Goal: Task Accomplishment & Management: Use online tool/utility

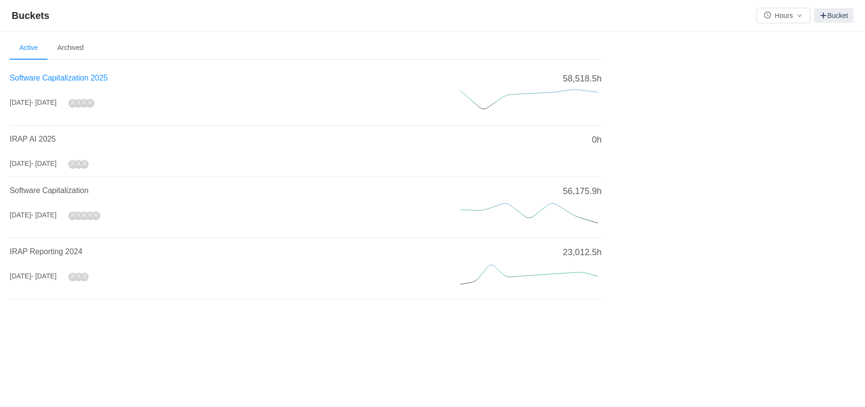
click at [101, 78] on span "Software Capitalization 2025" at bounding box center [59, 78] width 98 height 8
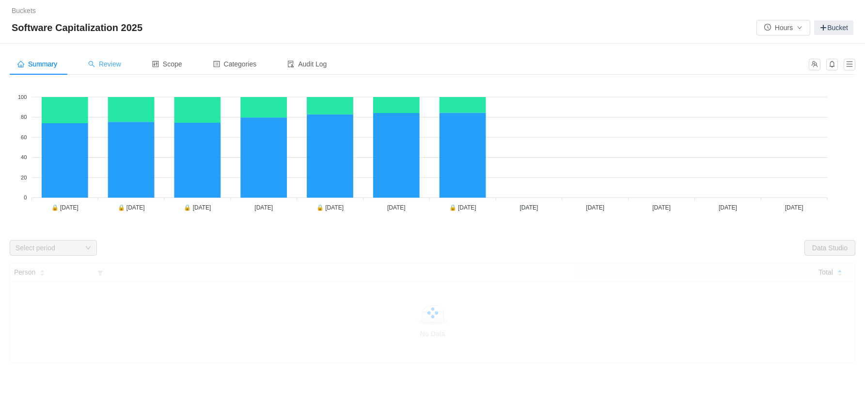
click at [129, 68] on div "Review" at bounding box center [104, 64] width 48 height 22
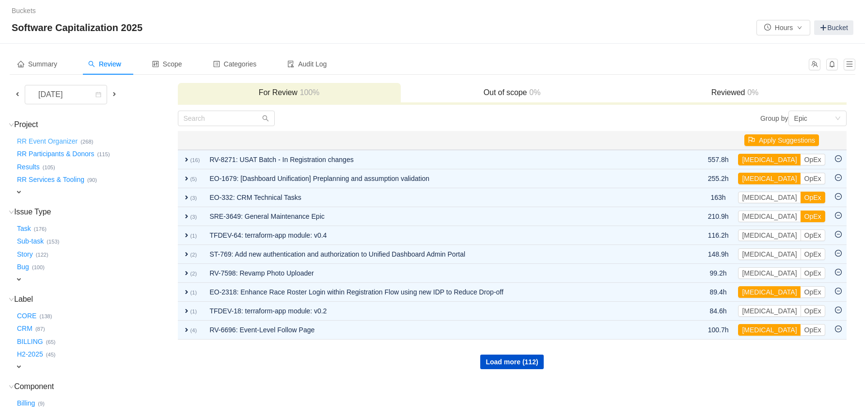
click at [70, 141] on button "RR Event Organizer …" at bounding box center [47, 141] width 65 height 16
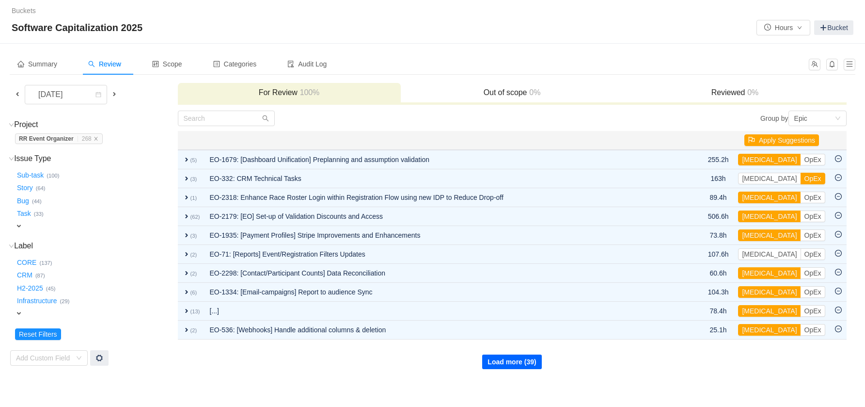
click at [501, 360] on button "Load more (39)" at bounding box center [511, 361] width 59 height 15
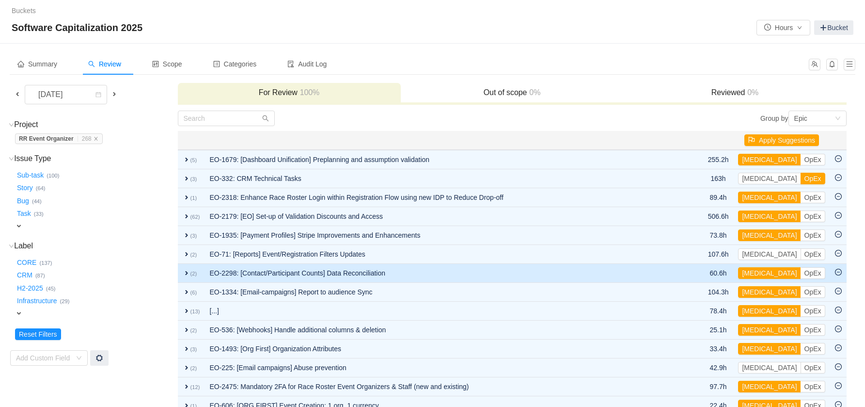
scroll to position [162, 0]
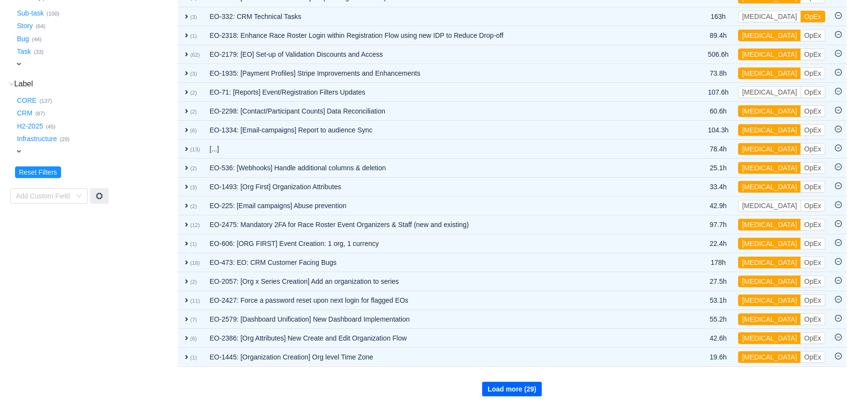
click at [512, 383] on button "Load more (29)" at bounding box center [511, 389] width 59 height 15
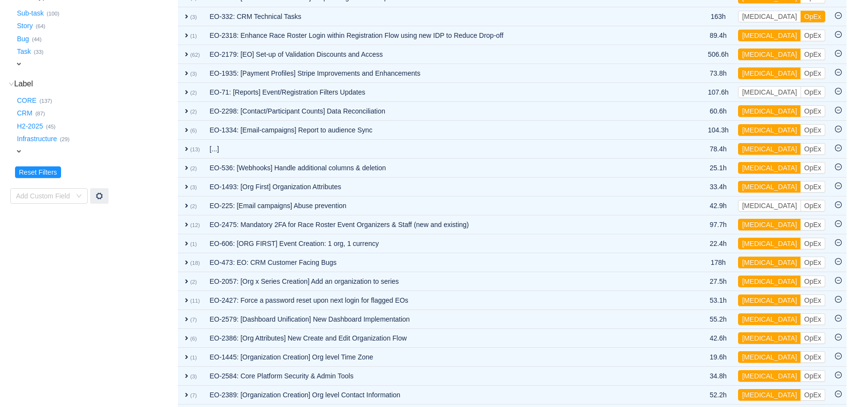
scroll to position [351, 0]
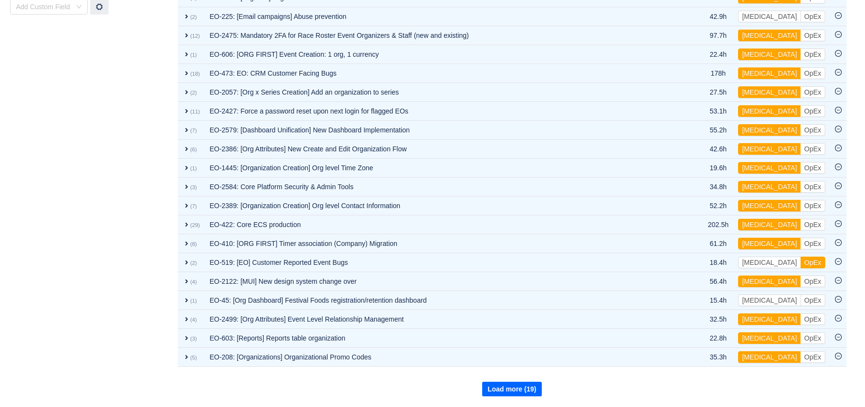
click at [512, 383] on button "Load more (19)" at bounding box center [511, 389] width 59 height 15
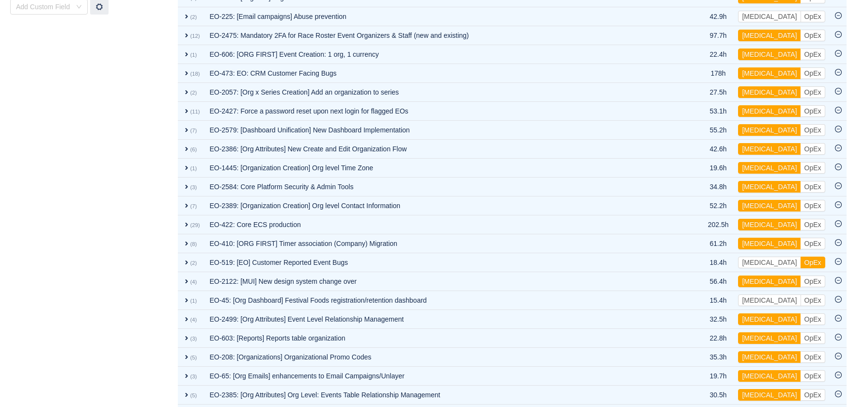
scroll to position [540, 0]
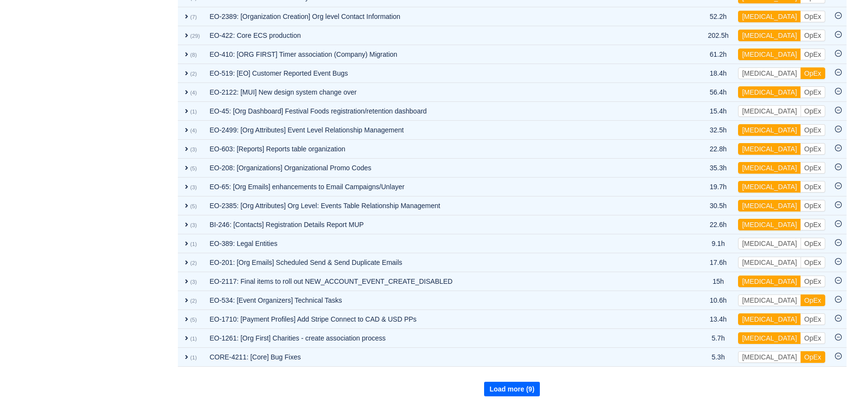
click at [510, 390] on button "Load more (9)" at bounding box center [512, 389] width 56 height 15
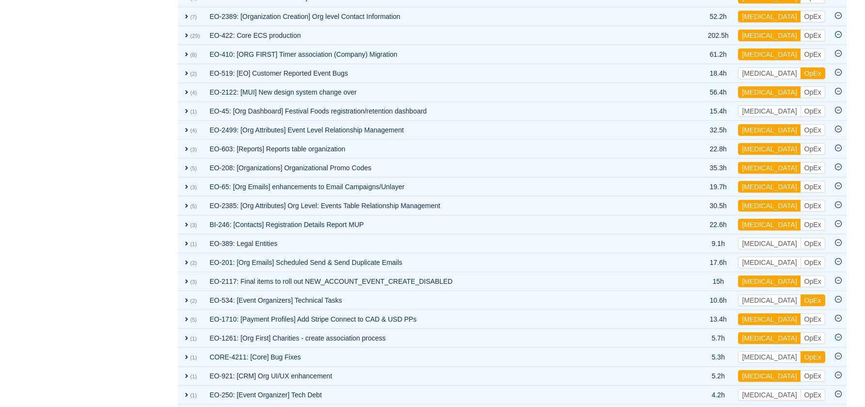
scroll to position [680, 0]
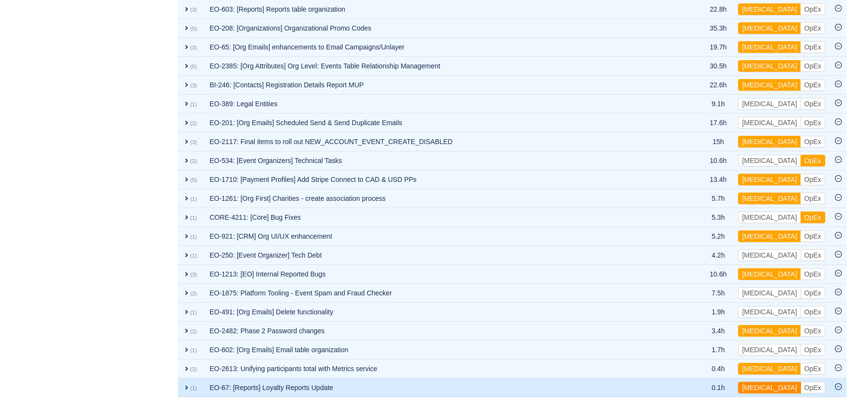
click at [761, 388] on button "[MEDICAL_DATA]" at bounding box center [769, 388] width 63 height 12
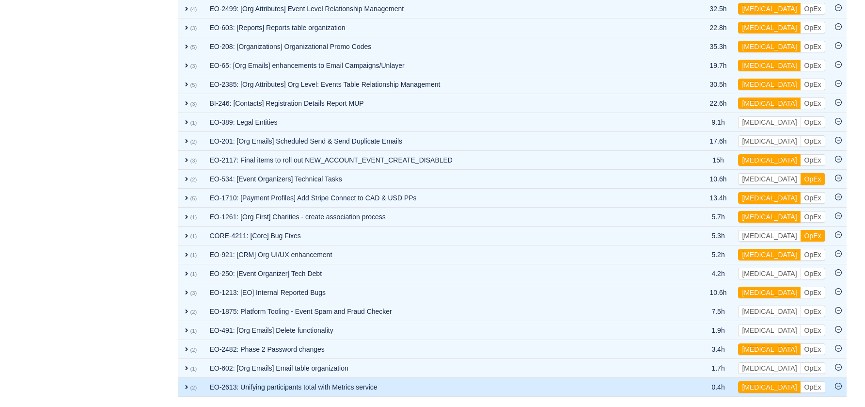
scroll to position [661, 0]
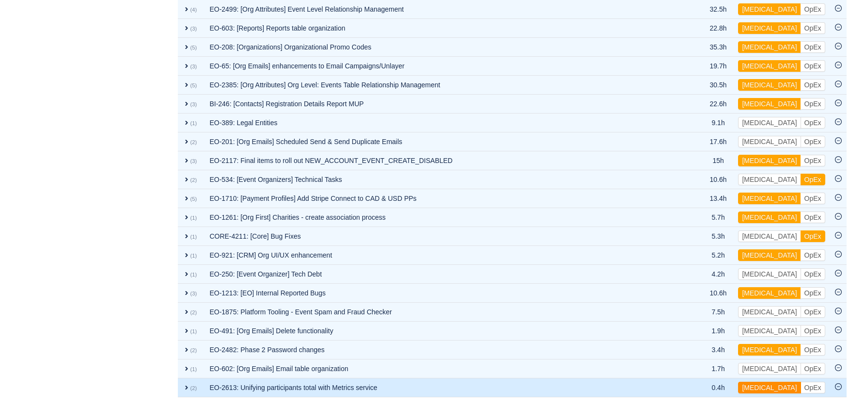
click at [760, 386] on button "[MEDICAL_DATA]" at bounding box center [769, 388] width 63 height 12
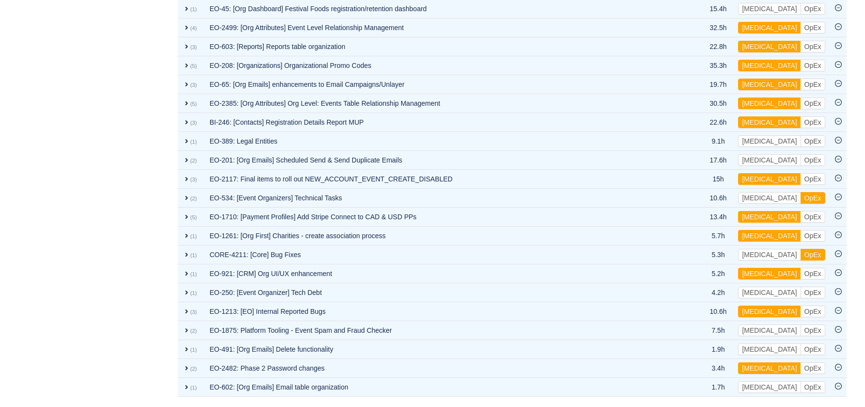
scroll to position [642, 0]
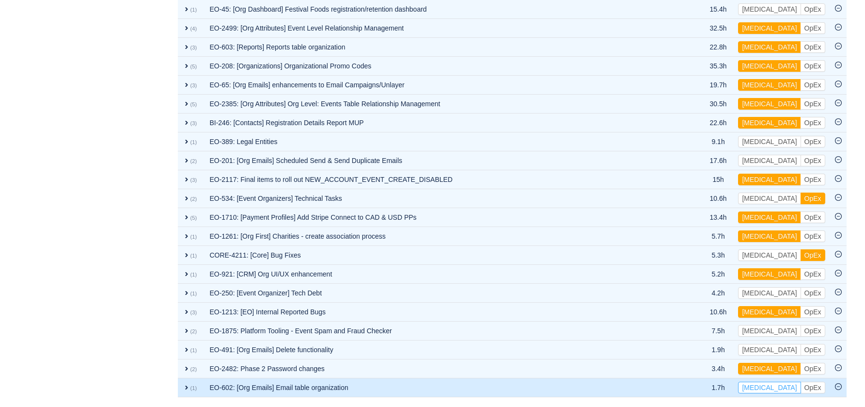
click at [751, 385] on button "[MEDICAL_DATA]" at bounding box center [769, 388] width 63 height 12
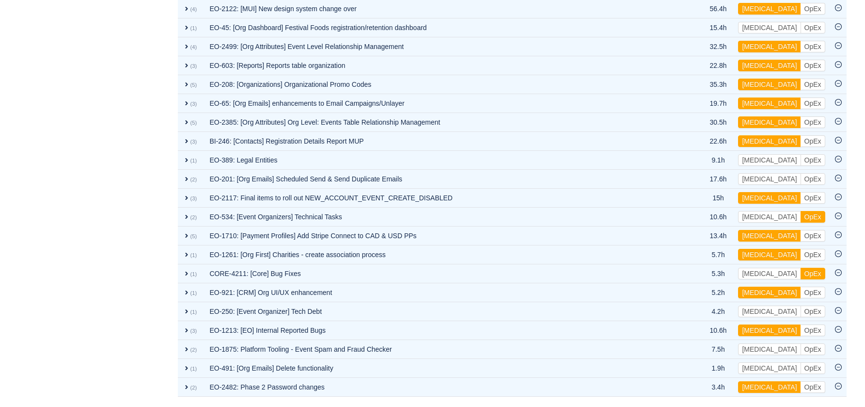
scroll to position [623, 0]
click at [751, 385] on button "[MEDICAL_DATA]" at bounding box center [769, 388] width 63 height 12
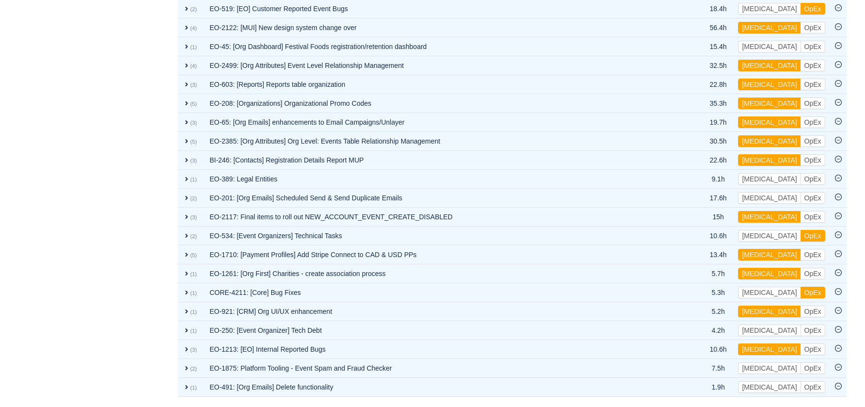
scroll to position [604, 0]
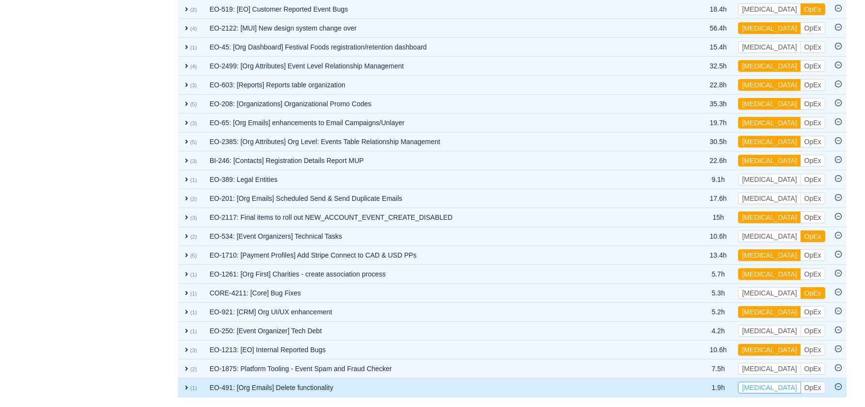
click at [762, 388] on button "[MEDICAL_DATA]" at bounding box center [769, 388] width 63 height 12
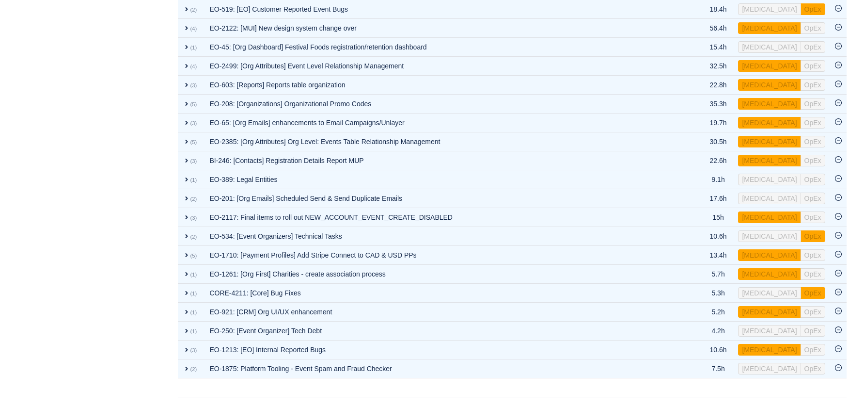
scroll to position [585, 0]
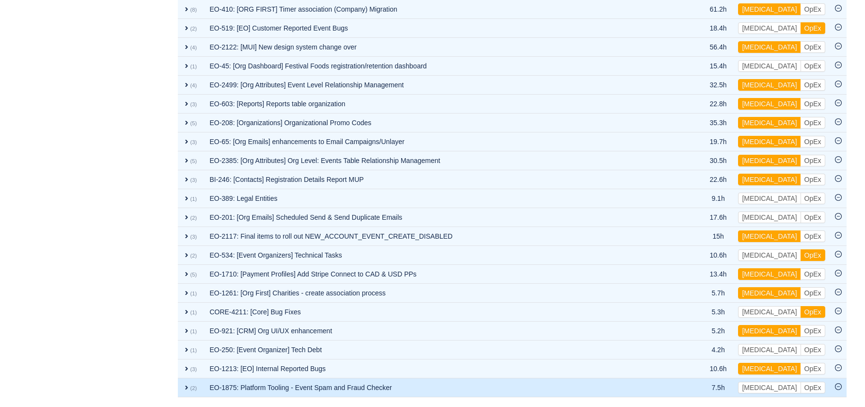
click at [185, 387] on span "expand" at bounding box center [187, 388] width 8 height 8
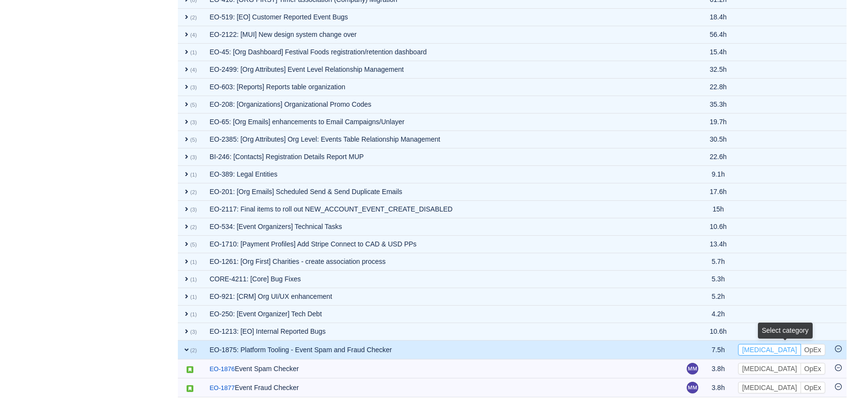
click at [758, 353] on button "[MEDICAL_DATA]" at bounding box center [769, 350] width 63 height 12
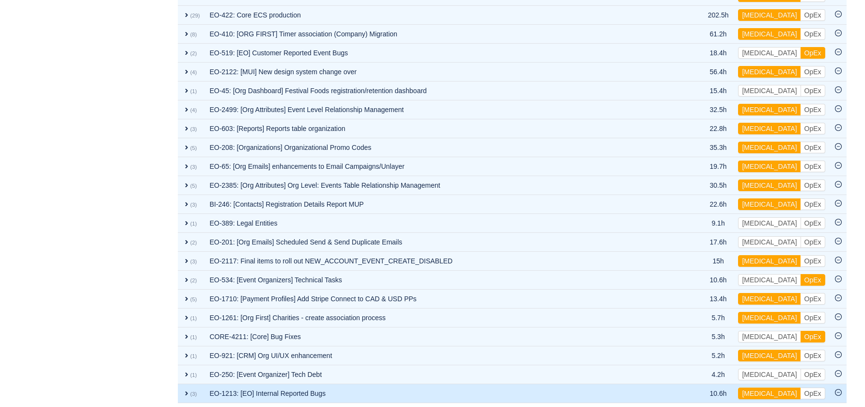
click at [181, 391] on td "expand (3)" at bounding box center [191, 393] width 27 height 19
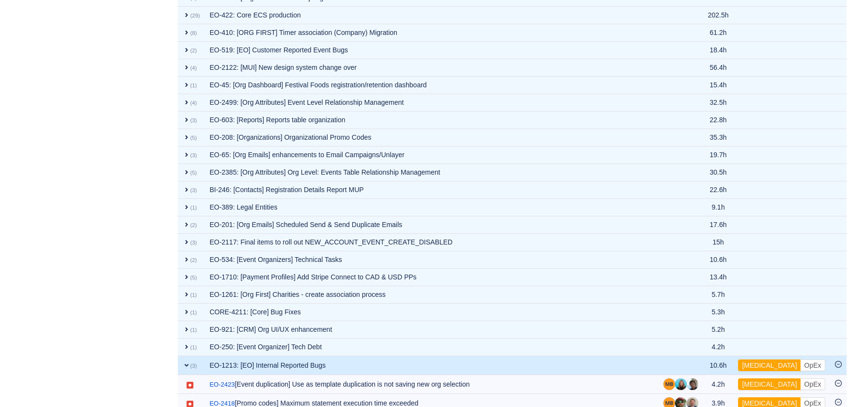
scroll to position [562, 0]
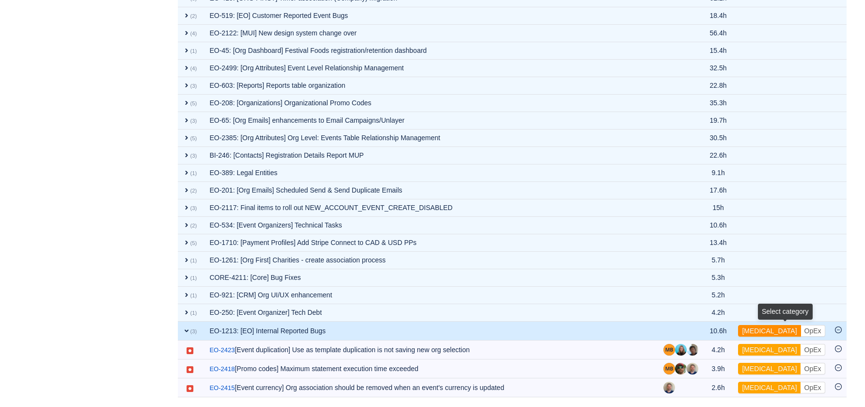
click at [762, 331] on button "[MEDICAL_DATA]" at bounding box center [769, 331] width 63 height 12
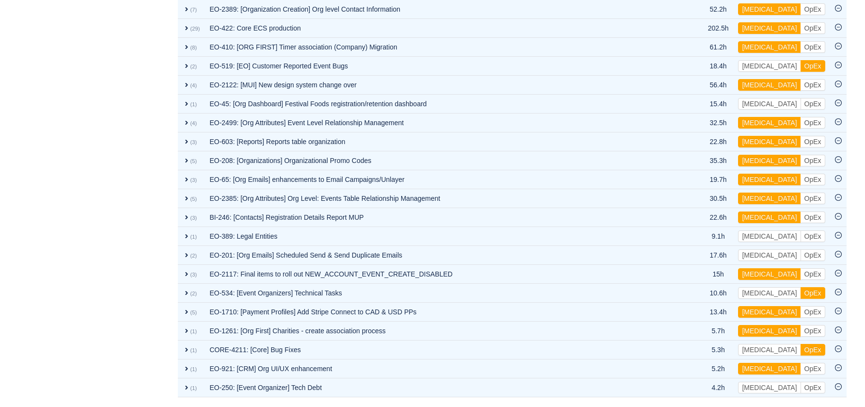
click at [407, 391] on td "EO-250: [Event Organizer] Tech Debt" at bounding box center [446, 387] width 483 height 19
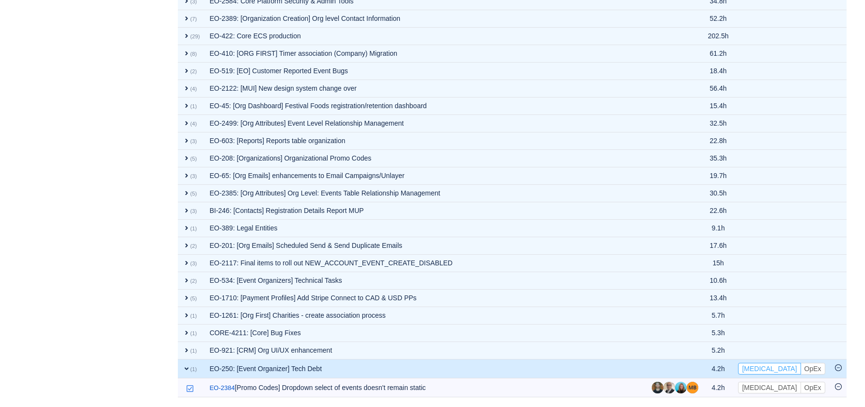
click at [760, 369] on button "[MEDICAL_DATA]" at bounding box center [769, 369] width 63 height 12
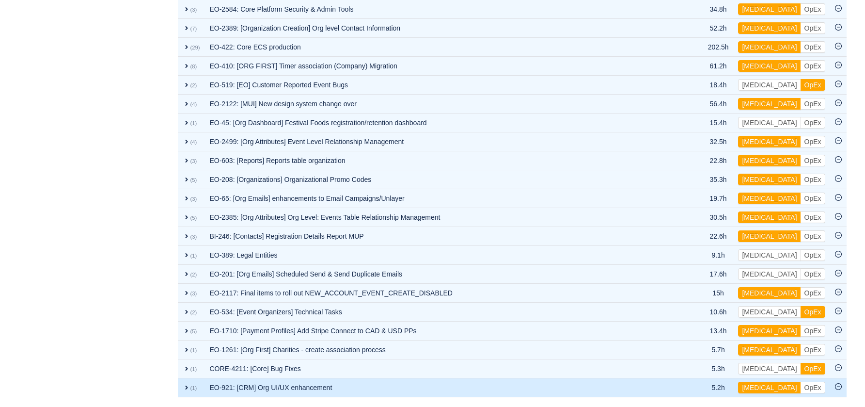
click at [461, 383] on td "EO-921: [CRM] Org UI/UX enhancement" at bounding box center [446, 387] width 483 height 19
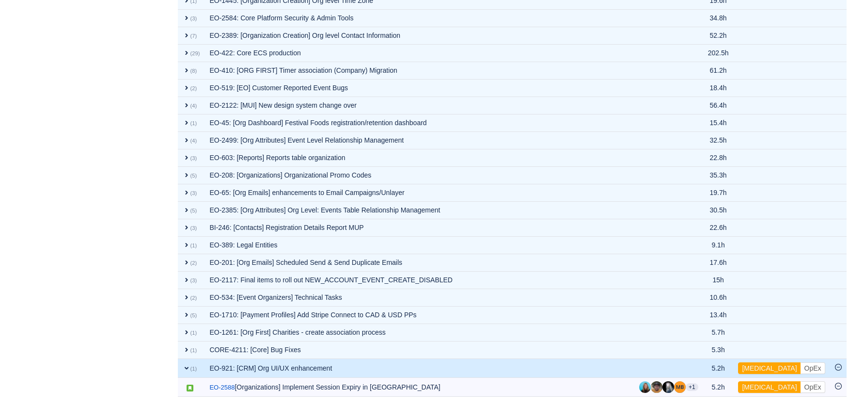
scroll to position [489, 0]
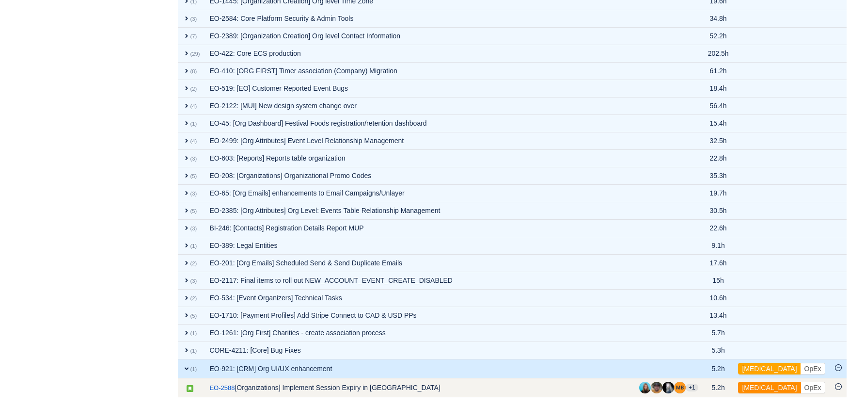
click at [769, 387] on button "[MEDICAL_DATA]" at bounding box center [769, 388] width 63 height 12
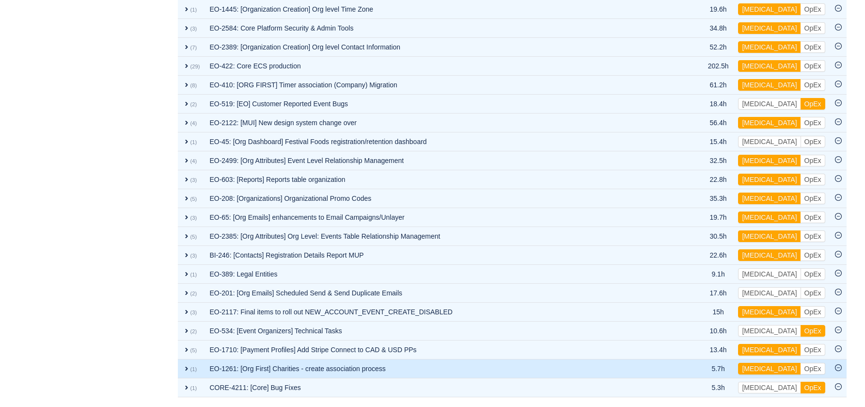
click at [565, 382] on td "CORE-4211: [Core] Bug Fixes" at bounding box center [446, 387] width 483 height 19
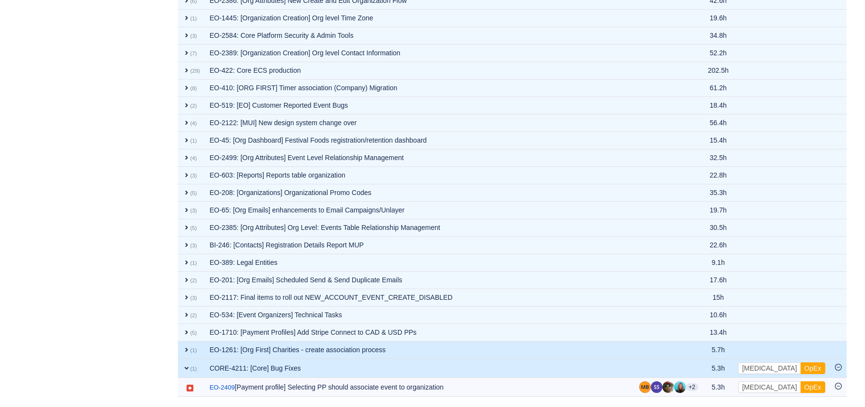
scroll to position [472, 0]
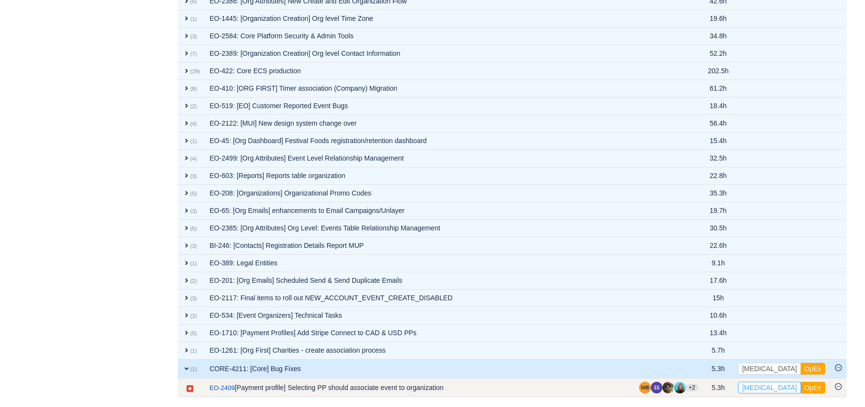
click at [761, 386] on button "[MEDICAL_DATA]" at bounding box center [769, 388] width 63 height 12
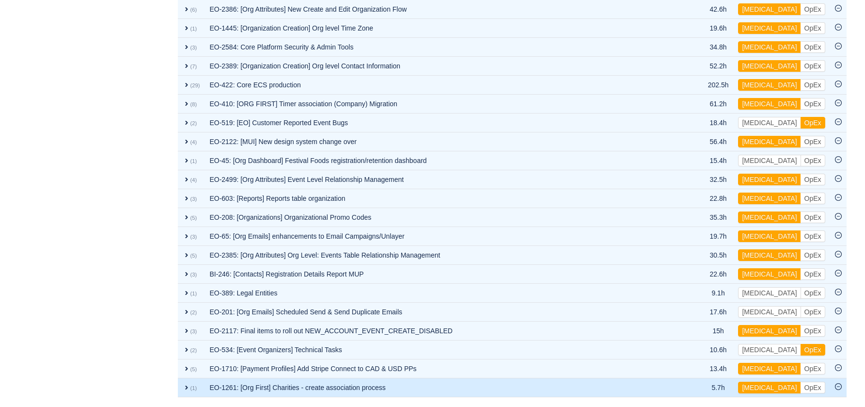
click at [461, 393] on td "EO-1261: [Org First] Charities - create association process" at bounding box center [446, 387] width 483 height 19
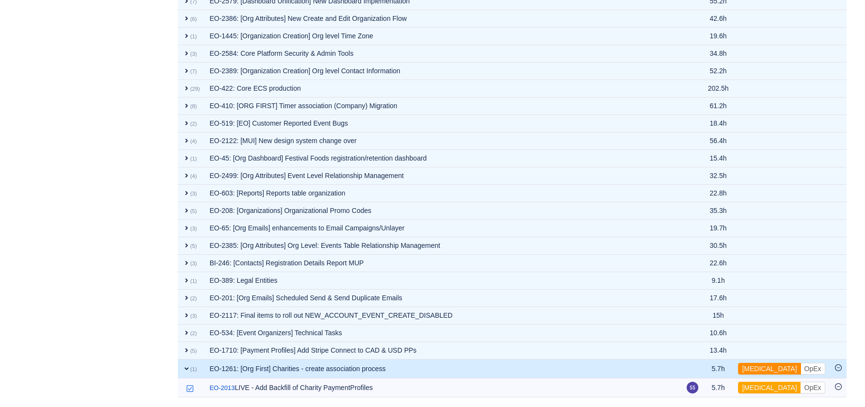
click at [756, 369] on button "[MEDICAL_DATA]" at bounding box center [769, 369] width 63 height 12
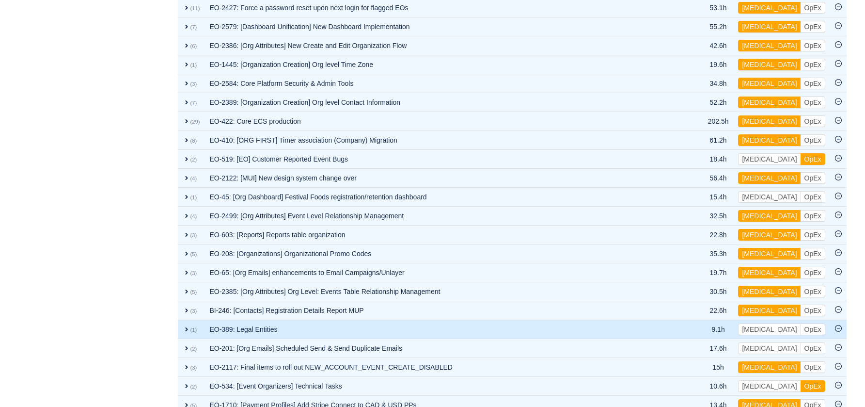
scroll to position [472, 0]
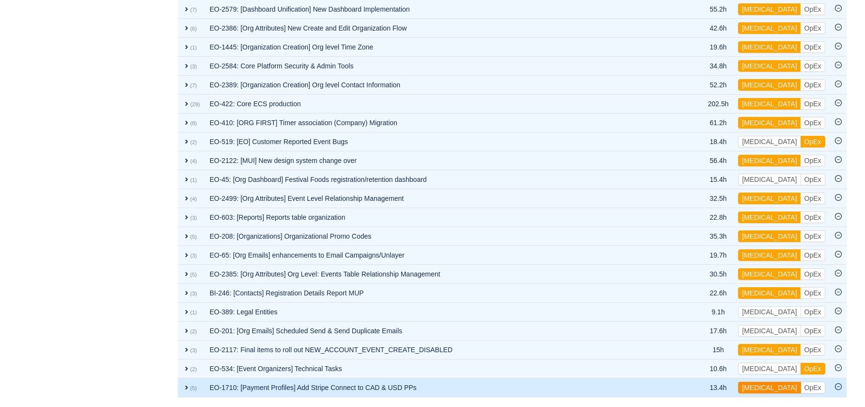
click at [764, 388] on button "[MEDICAL_DATA]" at bounding box center [769, 388] width 63 height 12
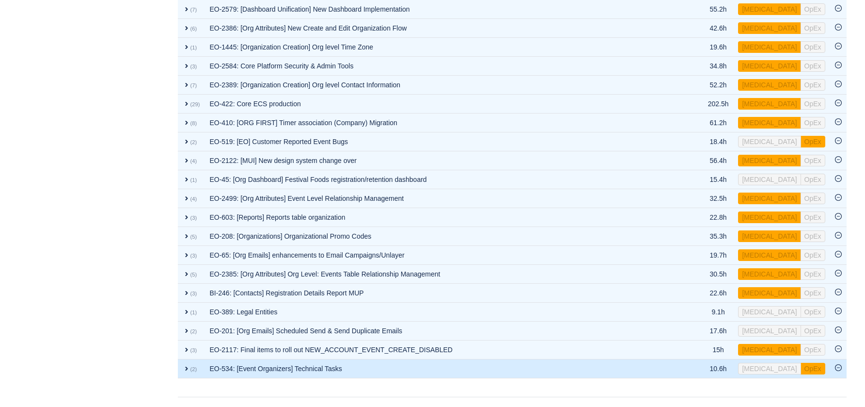
click at [515, 370] on td "EO-534: [Event Organizers] Technical Tasks" at bounding box center [446, 368] width 483 height 19
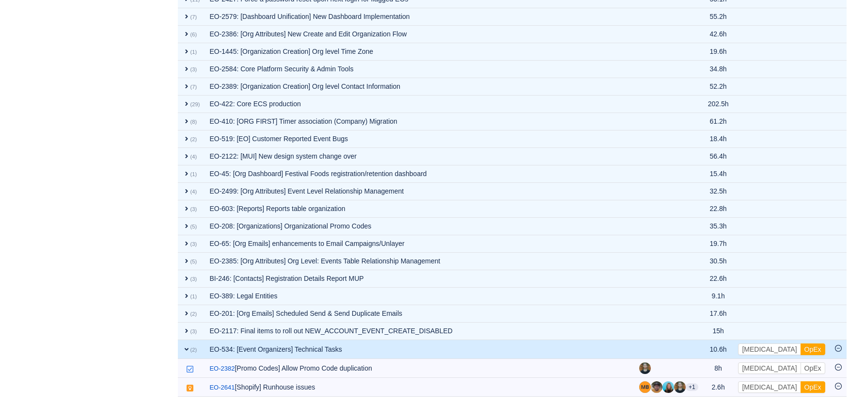
scroll to position [438, 0]
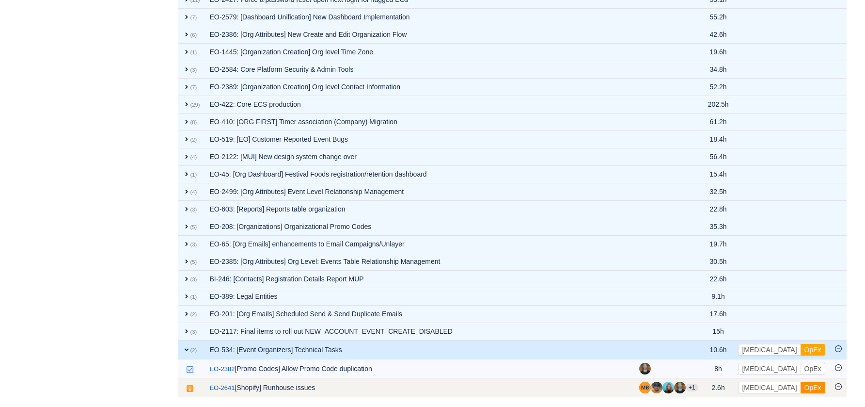
click at [801, 386] on button "OpEx" at bounding box center [813, 388] width 25 height 12
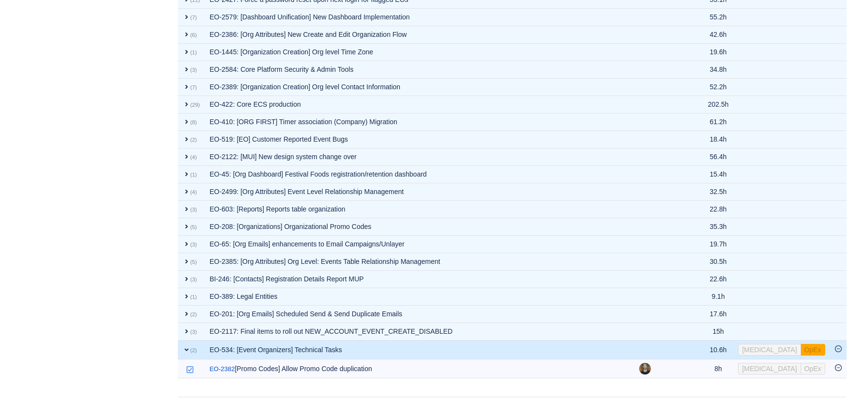
scroll to position [419, 0]
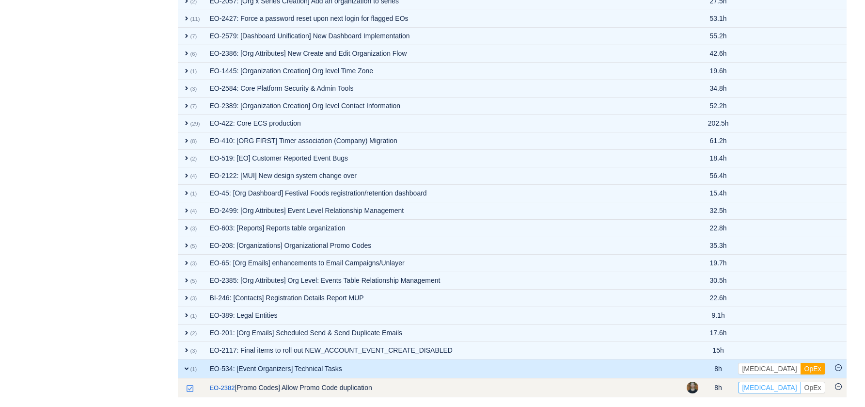
click at [768, 386] on button "[MEDICAL_DATA]" at bounding box center [769, 388] width 63 height 12
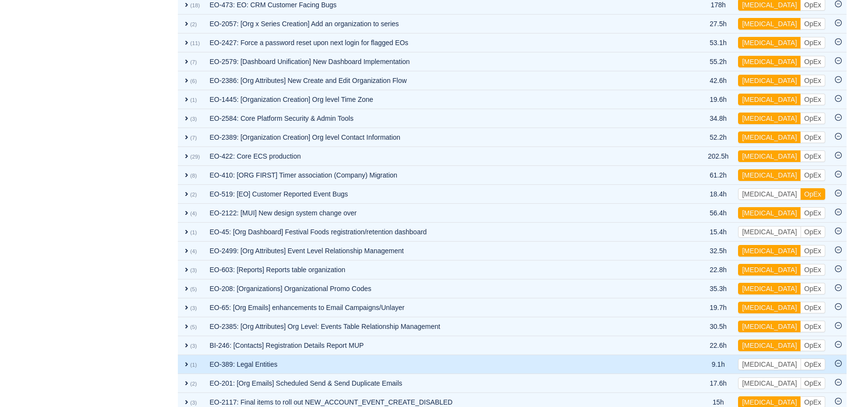
scroll to position [434, 0]
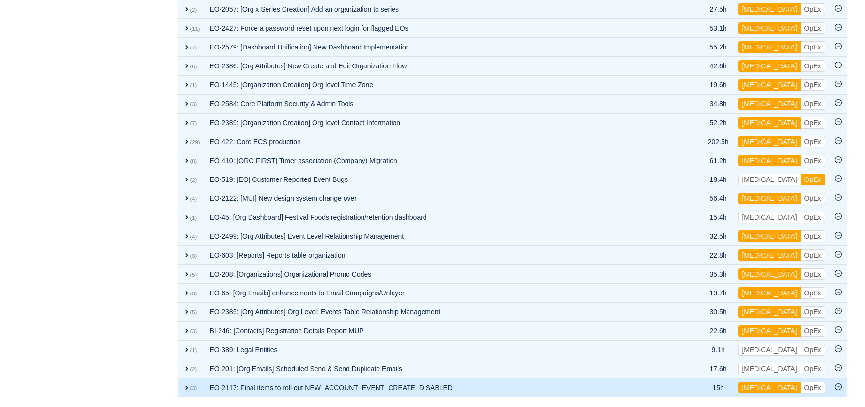
click at [535, 396] on td "EO-2117: Final items to roll out NEW_ACCOUNT_EVENT_CREATE_DISABLED" at bounding box center [446, 387] width 483 height 19
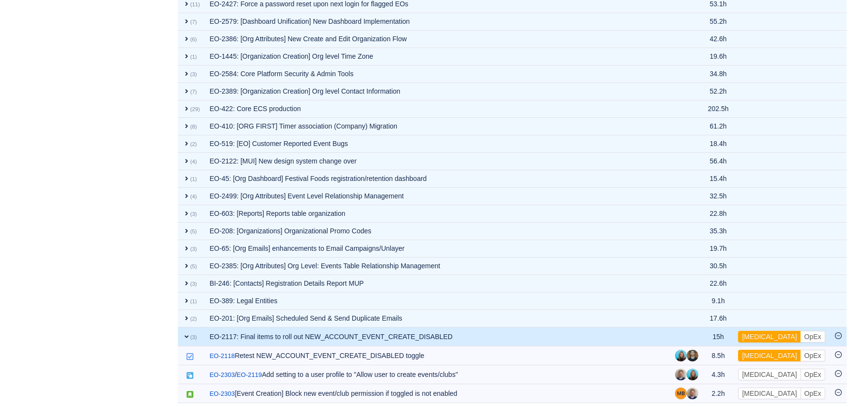
scroll to position [440, 0]
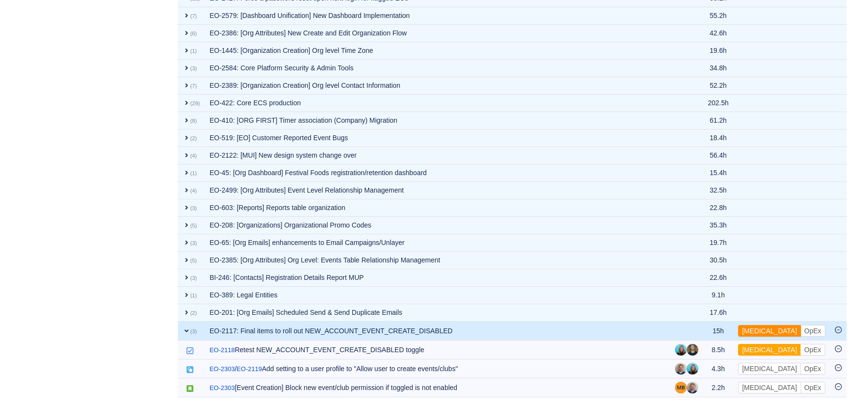
click at [754, 328] on button "[MEDICAL_DATA]" at bounding box center [769, 331] width 63 height 12
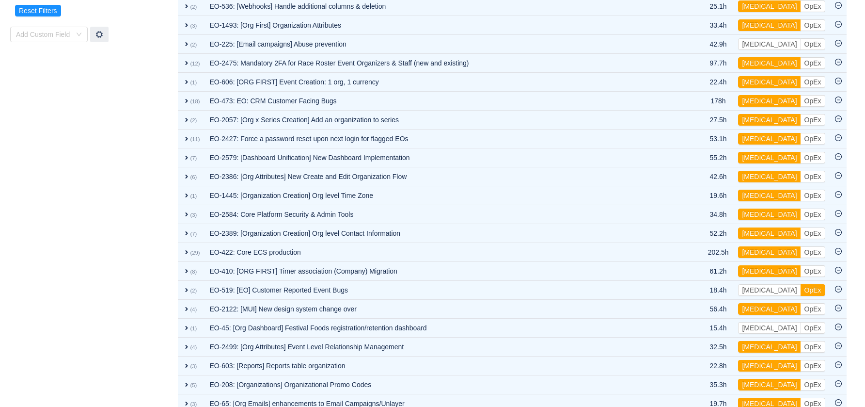
scroll to position [415, 0]
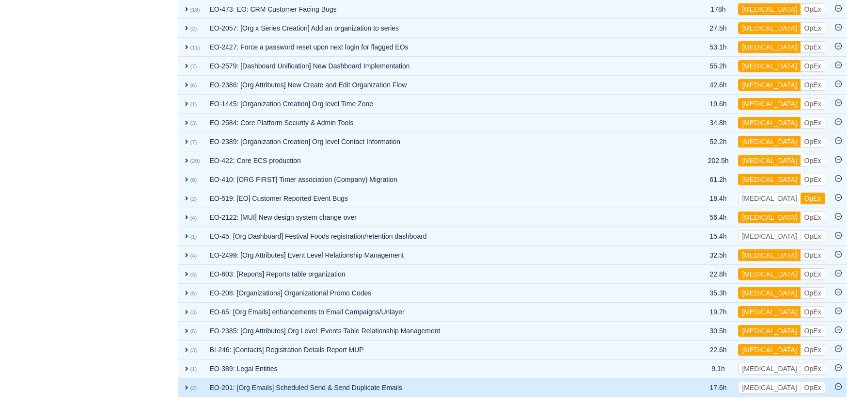
click at [590, 386] on td "EO-201: [Org Emails] Scheduled Send & Send Duplicate Emails" at bounding box center [446, 387] width 483 height 19
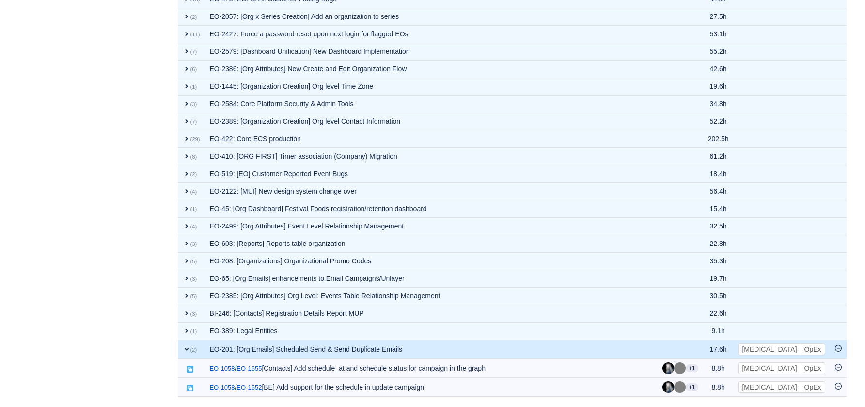
scroll to position [403, 0]
click at [760, 348] on button "[MEDICAL_DATA]" at bounding box center [769, 350] width 63 height 12
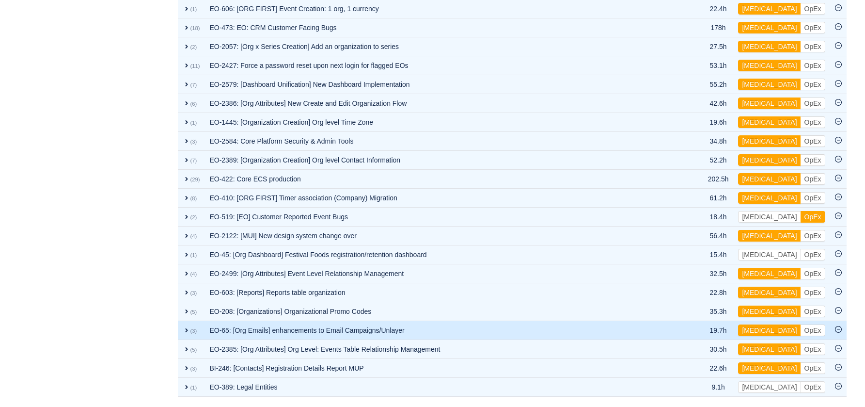
scroll to position [396, 0]
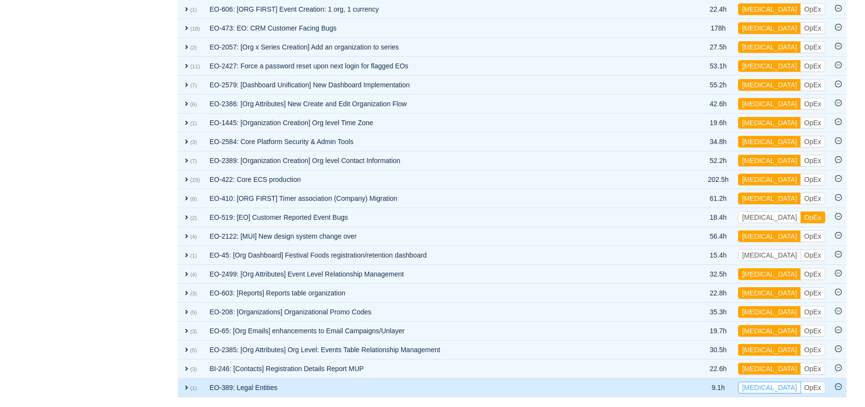
click at [759, 389] on button "[MEDICAL_DATA]" at bounding box center [769, 388] width 63 height 12
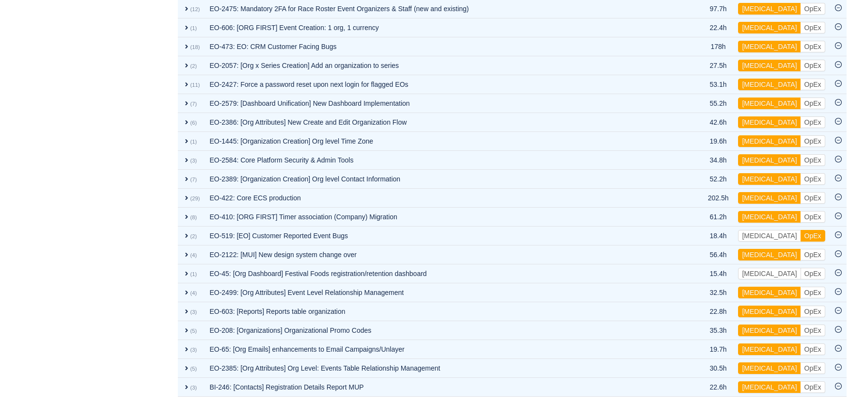
scroll to position [377, 0]
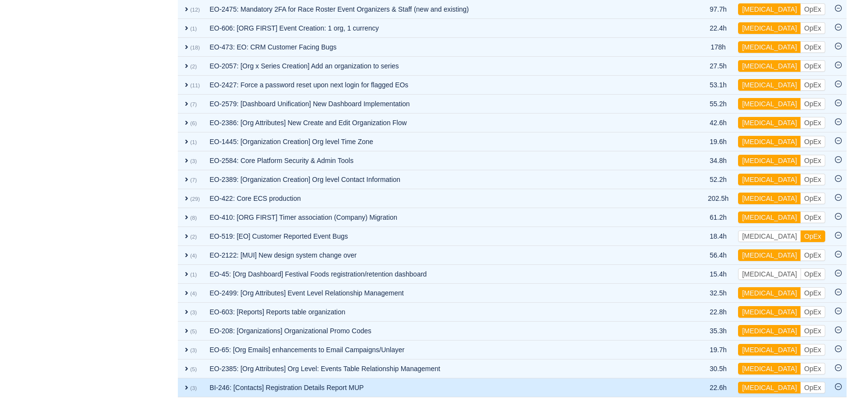
click at [605, 390] on td "BI-246: [Contacts] Registration Details Report MUP" at bounding box center [446, 387] width 483 height 19
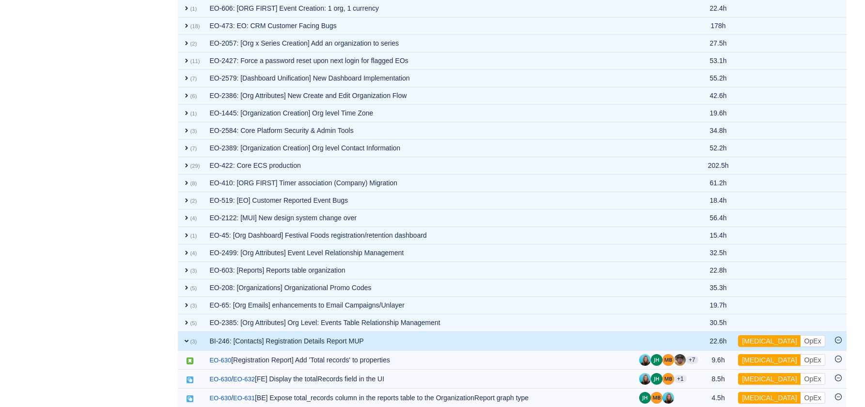
scroll to position [387, 0]
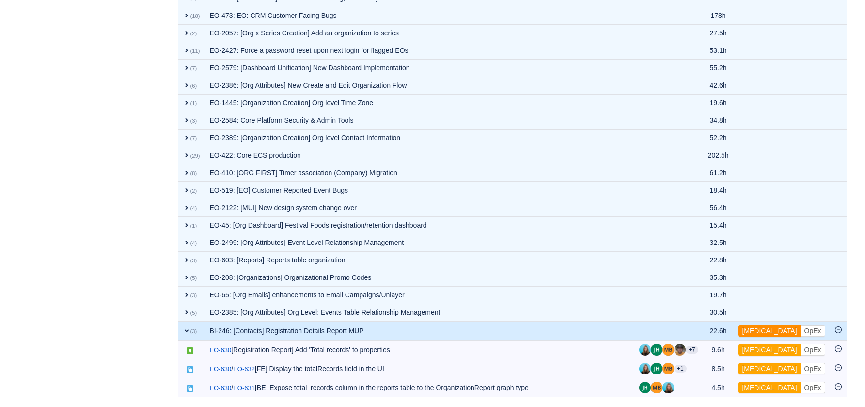
click at [763, 328] on button "[MEDICAL_DATA]" at bounding box center [769, 331] width 63 height 12
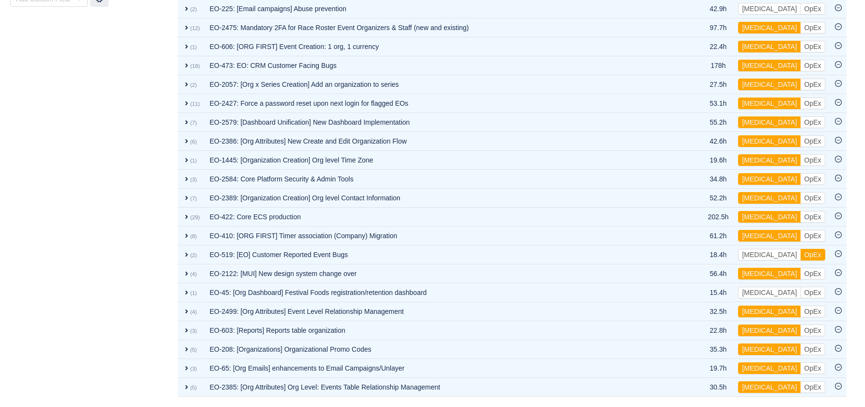
scroll to position [358, 0]
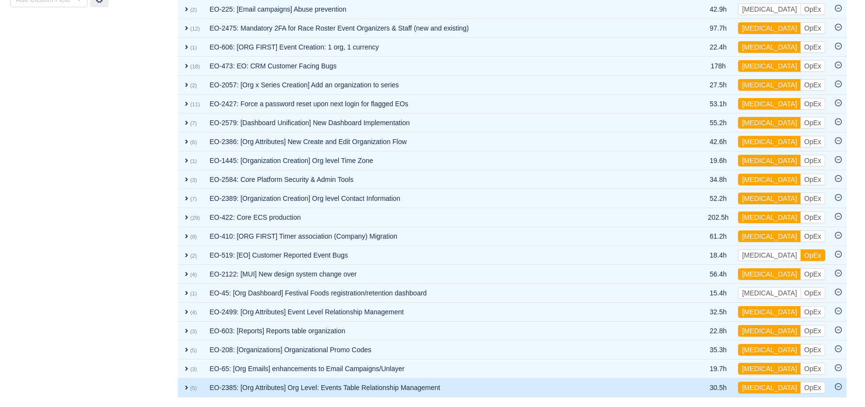
click at [609, 389] on td "EO-2385: [Org Attributes] Org Level: Events Table Relationship Management" at bounding box center [446, 387] width 483 height 19
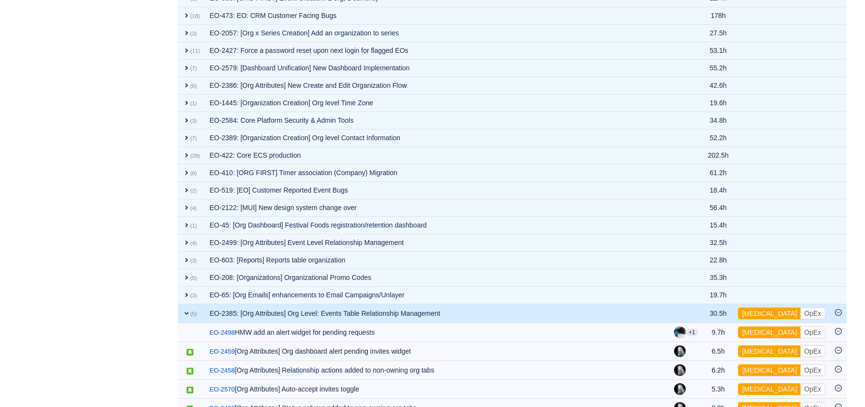
scroll to position [408, 0]
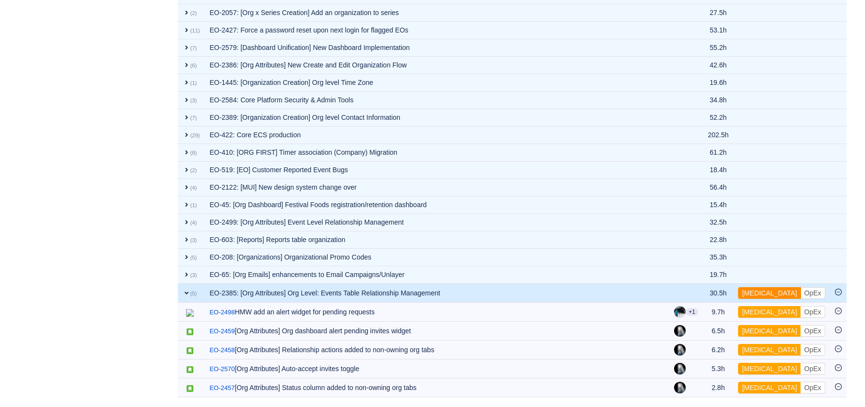
click at [751, 292] on button "[MEDICAL_DATA]" at bounding box center [769, 293] width 63 height 12
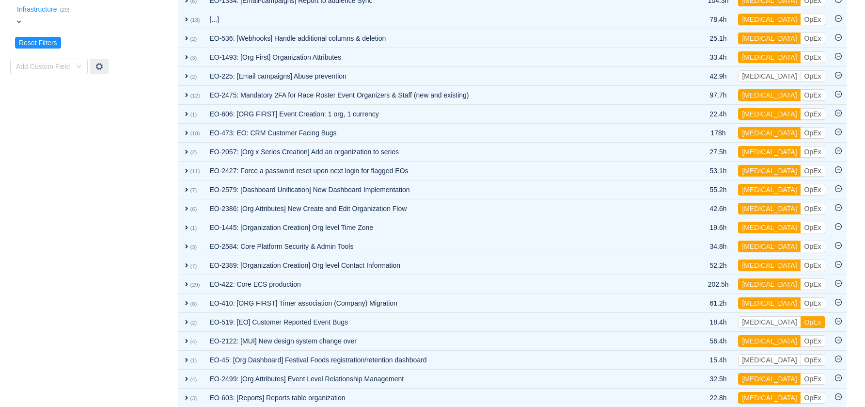
scroll to position [339, 0]
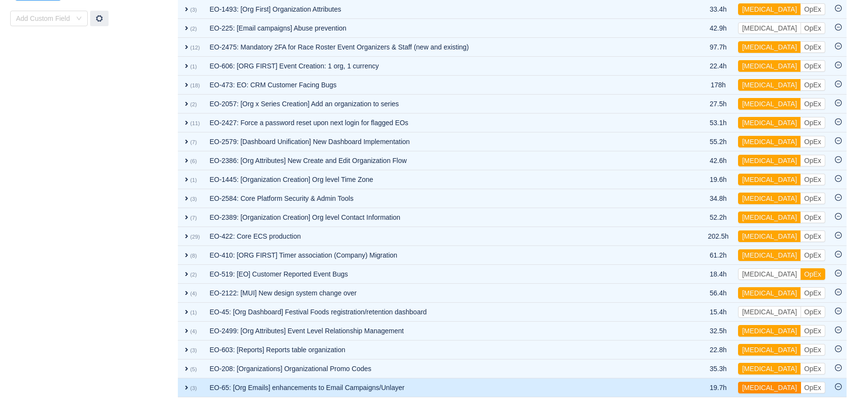
click at [764, 388] on button "[MEDICAL_DATA]" at bounding box center [769, 388] width 63 height 12
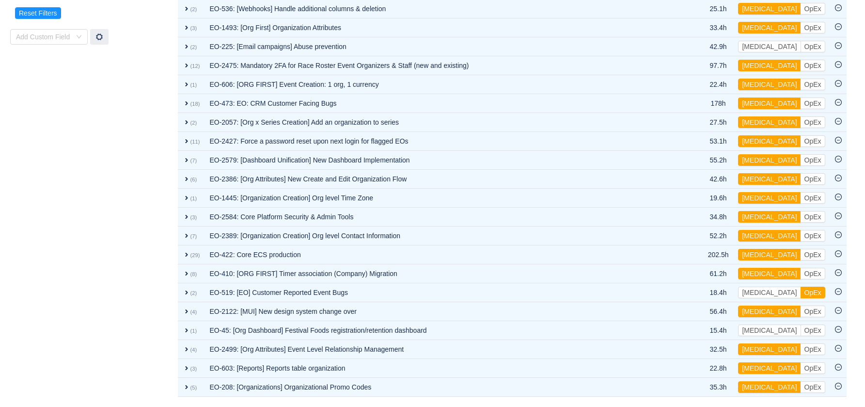
click at [495, 378] on td "EO-208: [Organizations] Organizational Promo Codes" at bounding box center [446, 387] width 483 height 19
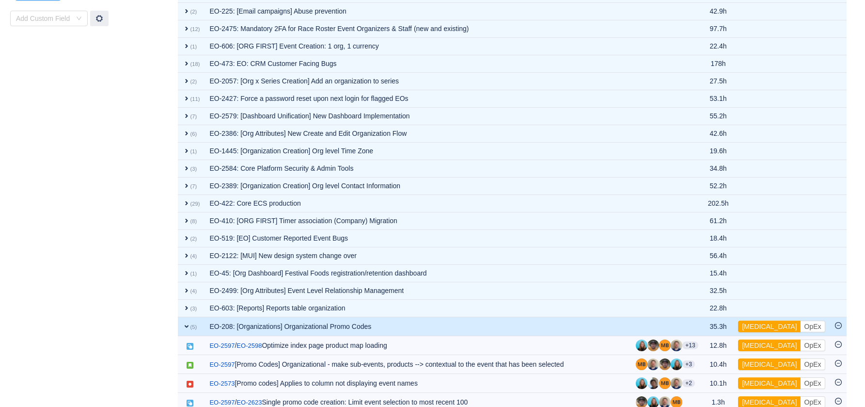
scroll to position [373, 0]
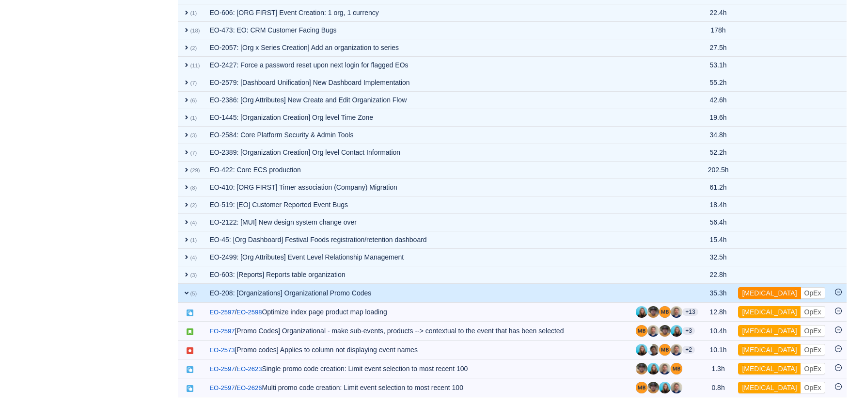
click at [754, 290] on button "[MEDICAL_DATA]" at bounding box center [769, 293] width 63 height 12
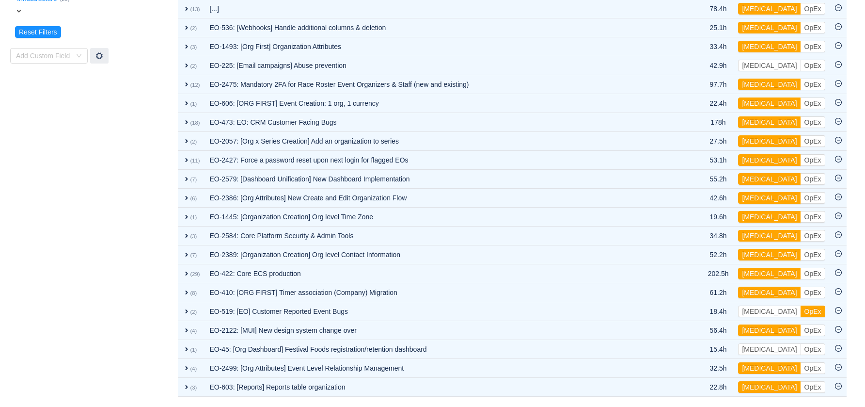
scroll to position [302, 0]
click at [489, 397] on td "Group by Epic You will see tickets here after they were marked as out of scope …" at bounding box center [512, 102] width 670 height 589
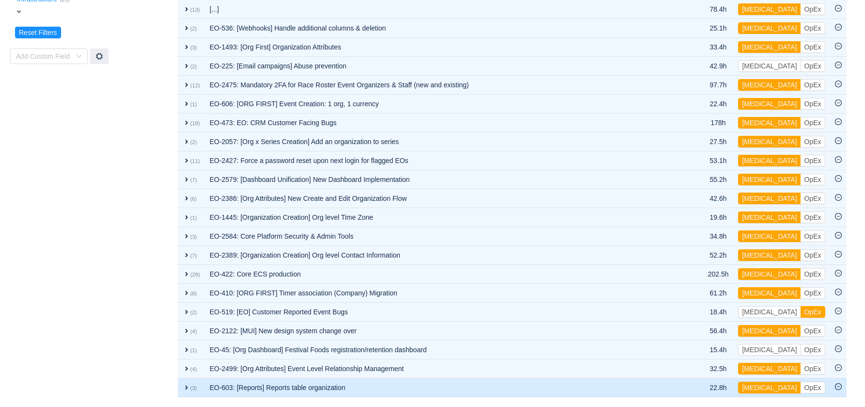
click at [490, 391] on td "EO-603: [Reports] Reports table organization" at bounding box center [446, 387] width 483 height 19
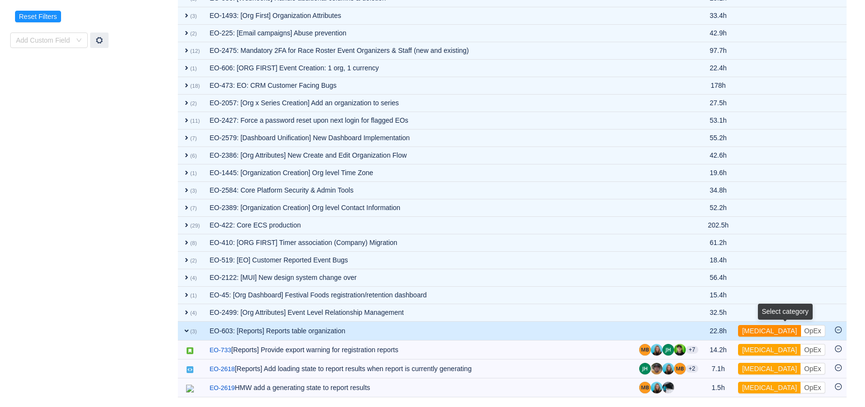
click at [767, 332] on button "[MEDICAL_DATA]" at bounding box center [769, 331] width 63 height 12
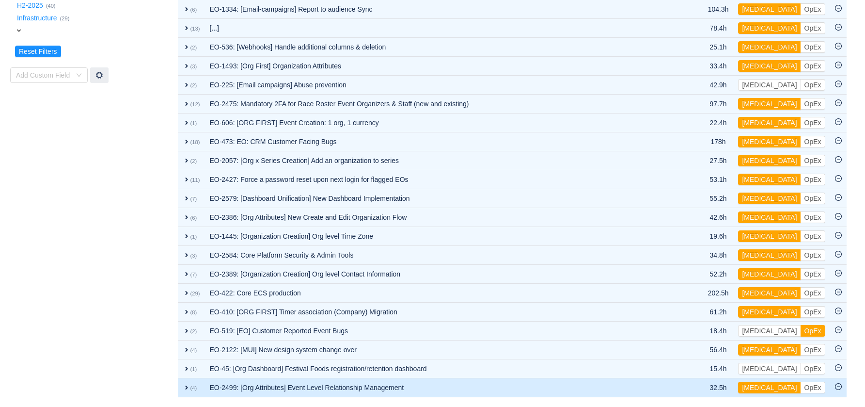
click at [630, 391] on td "EO-2499: [Org Attributes] Event Level Relationship Management" at bounding box center [446, 387] width 483 height 19
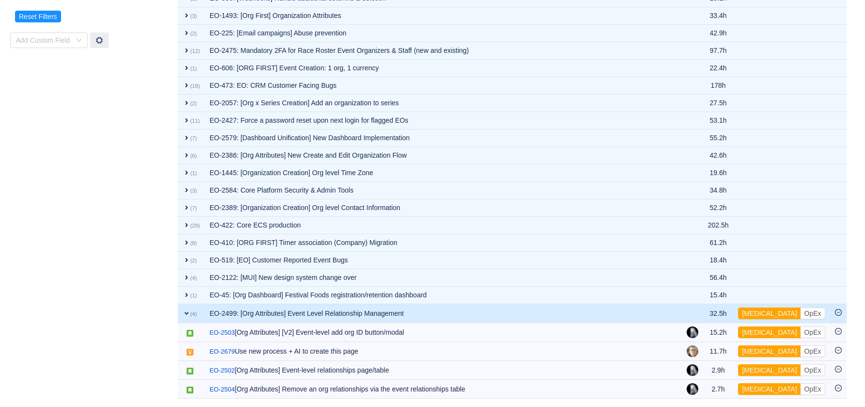
scroll to position [319, 0]
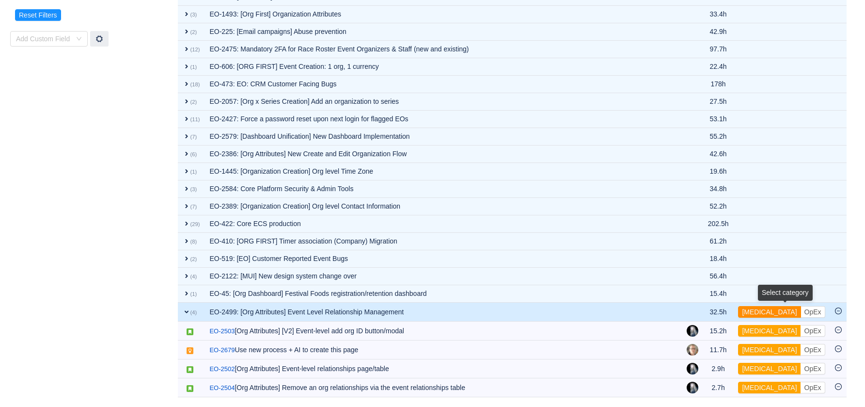
click at [759, 314] on button "[MEDICAL_DATA]" at bounding box center [769, 312] width 63 height 12
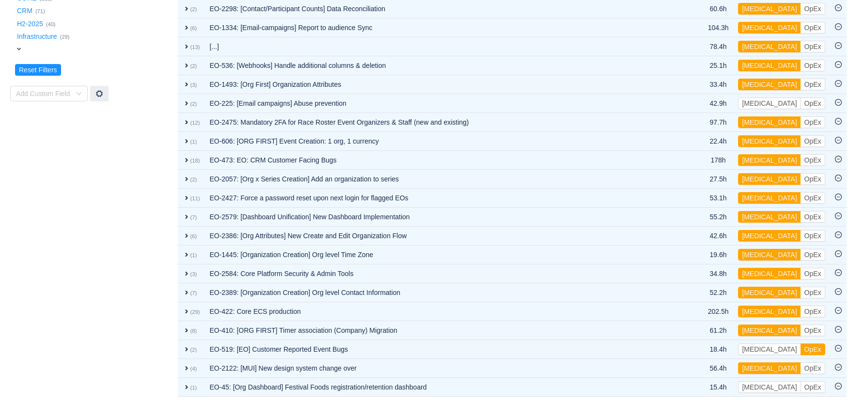
scroll to position [264, 0]
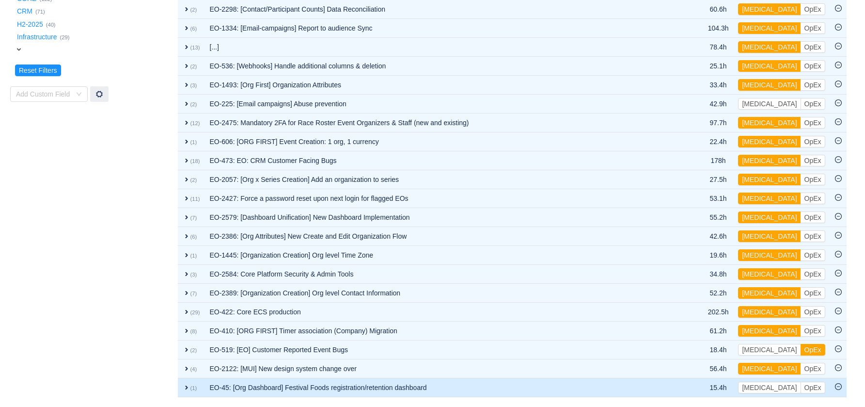
click at [597, 390] on td "EO-45: [Org Dashboard] Festival Foods registration/retention dashboard" at bounding box center [446, 387] width 483 height 19
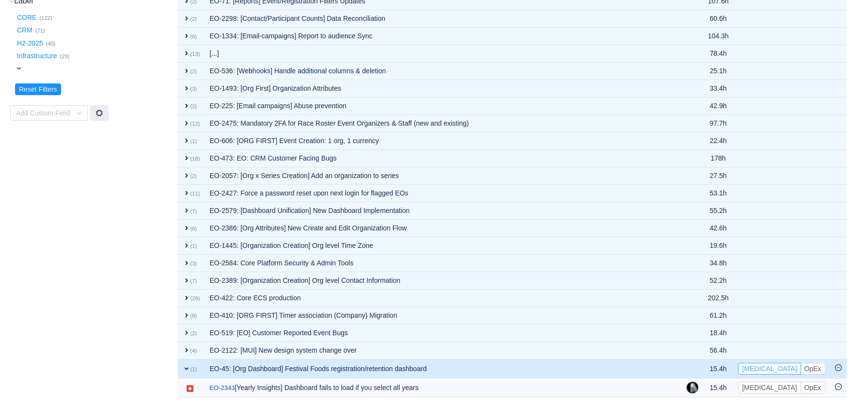
click at [755, 366] on button "[MEDICAL_DATA]" at bounding box center [769, 369] width 63 height 12
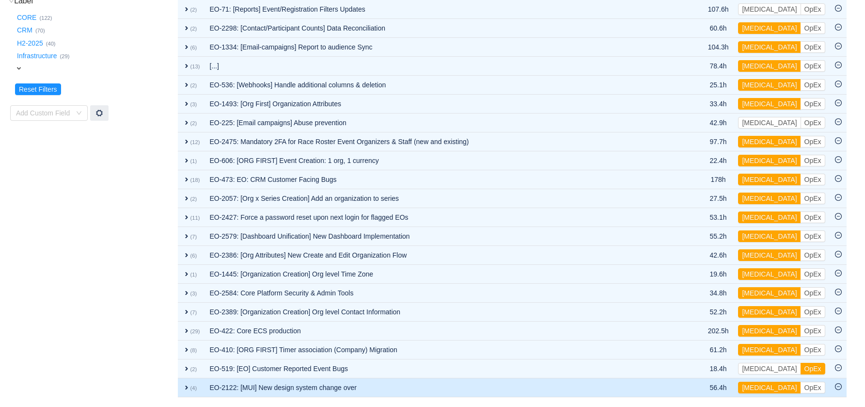
click at [521, 380] on td "EO-2122: [MUI] New design system change over" at bounding box center [446, 387] width 483 height 19
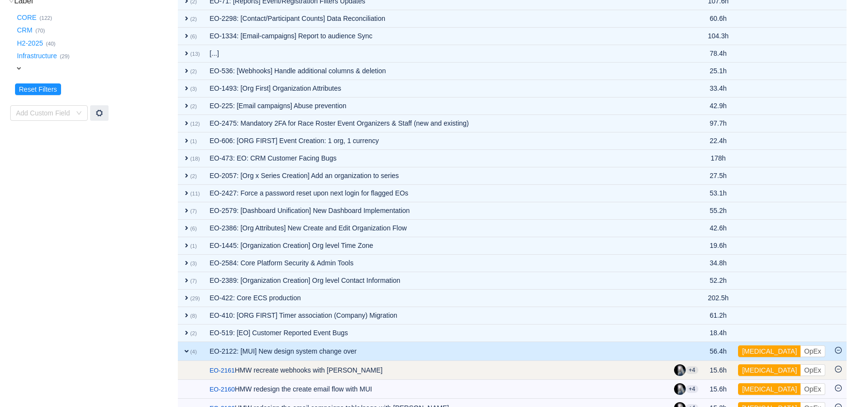
scroll to position [284, 0]
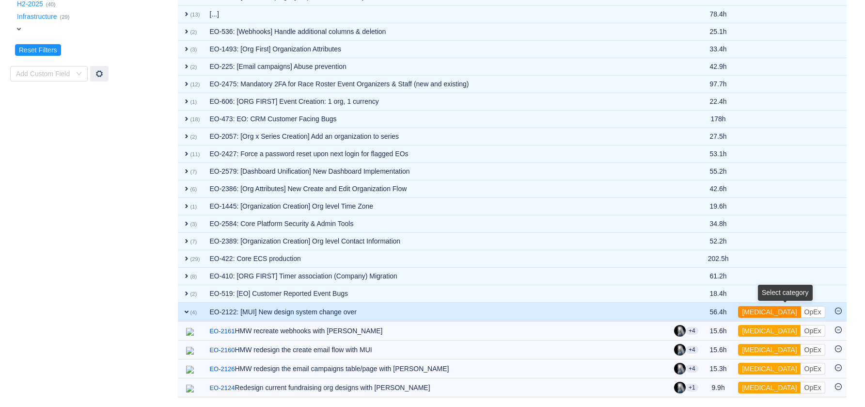
click at [765, 308] on button "[MEDICAL_DATA]" at bounding box center [769, 312] width 63 height 12
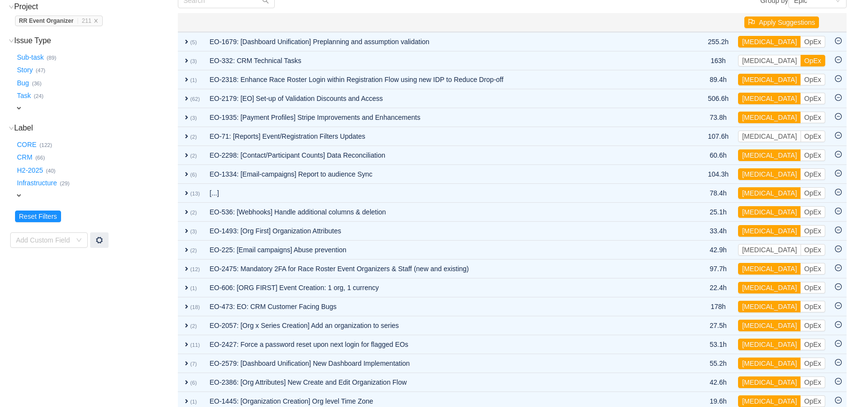
scroll to position [226, 0]
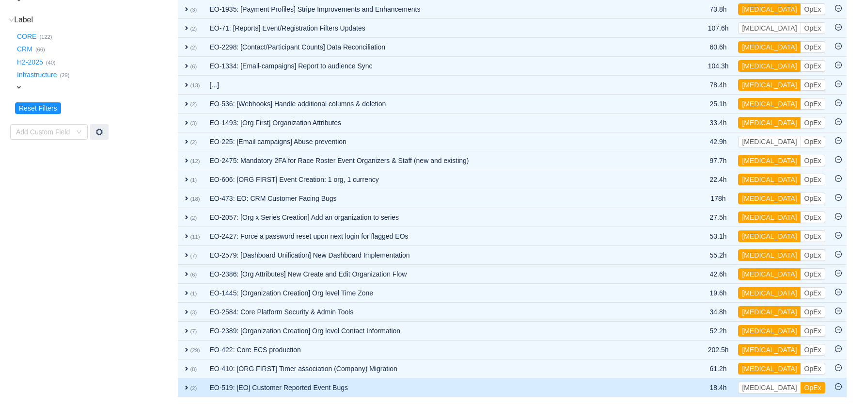
click at [488, 392] on td "EO-519: [EO] Customer Reported Event Bugs" at bounding box center [446, 387] width 483 height 19
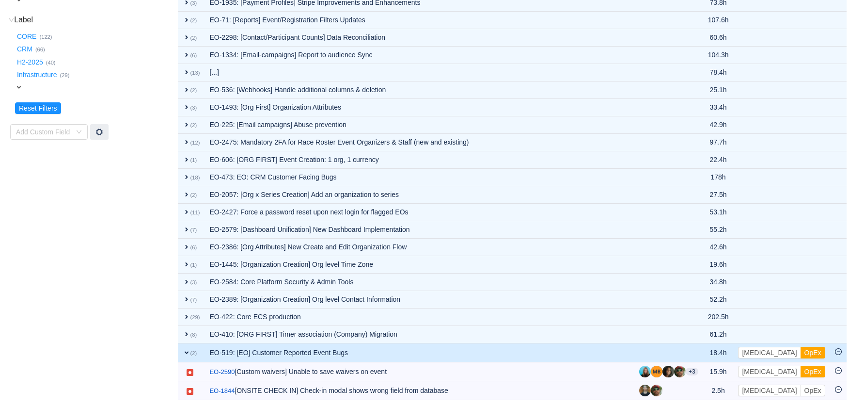
scroll to position [229, 0]
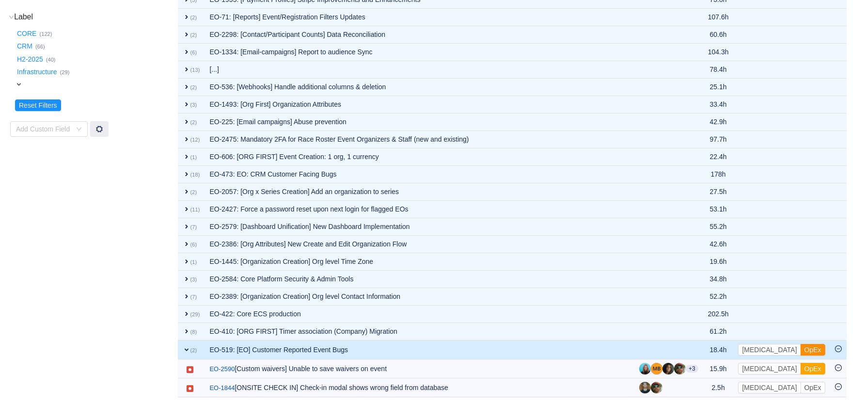
click at [801, 349] on button "OpEx" at bounding box center [813, 350] width 25 height 12
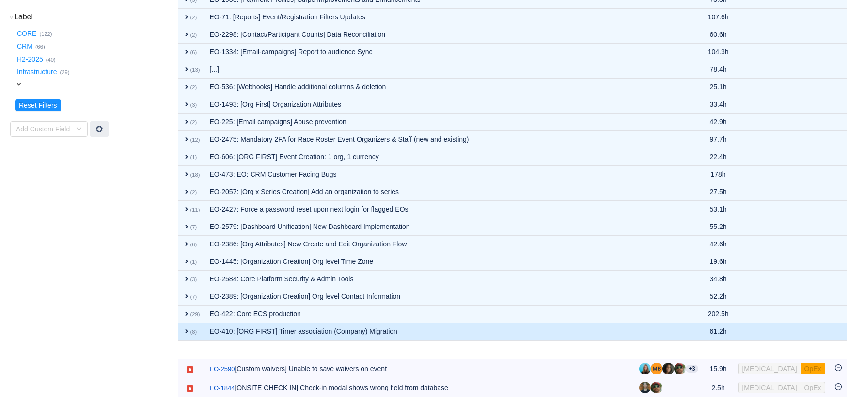
scroll to position [207, 0]
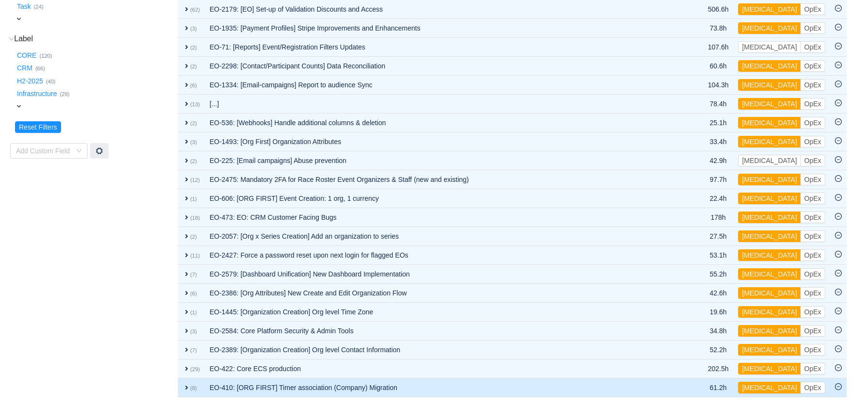
click at [424, 388] on td "EO-410: [ORG FIRST] Timer association (Company) Migration" at bounding box center [446, 387] width 483 height 19
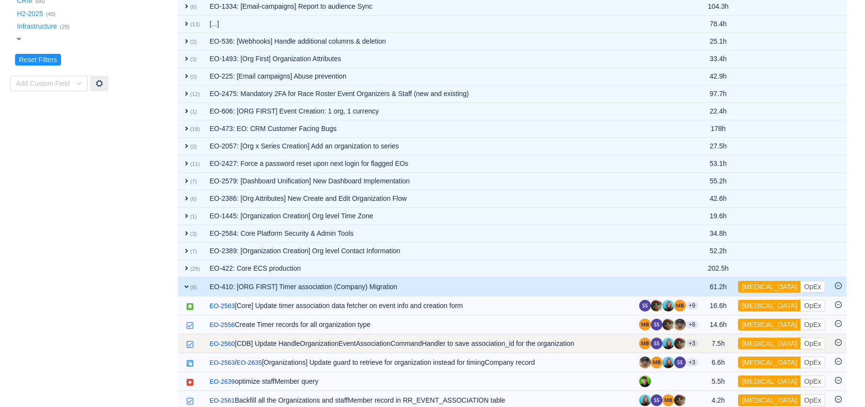
scroll to position [325, 0]
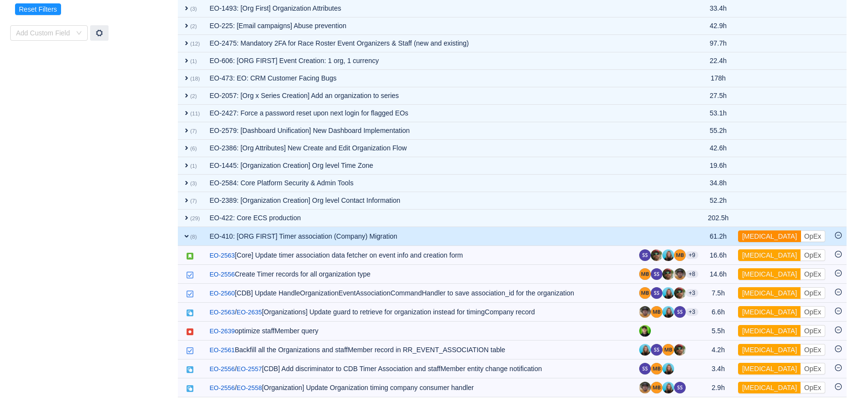
click at [763, 234] on button "[MEDICAL_DATA]" at bounding box center [769, 236] width 63 height 12
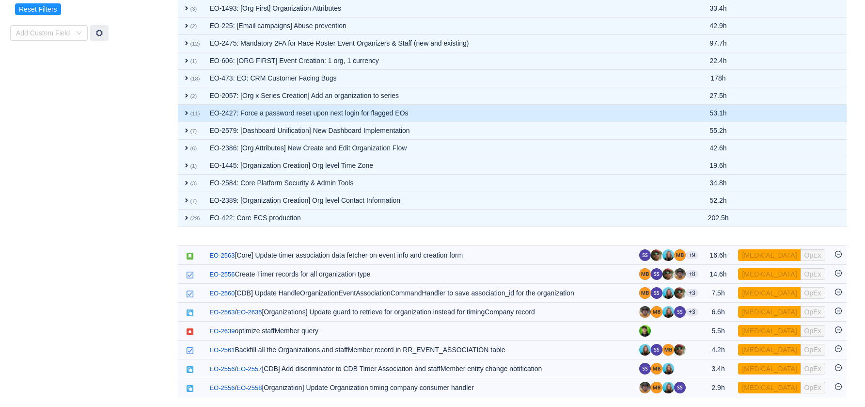
scroll to position [188, 0]
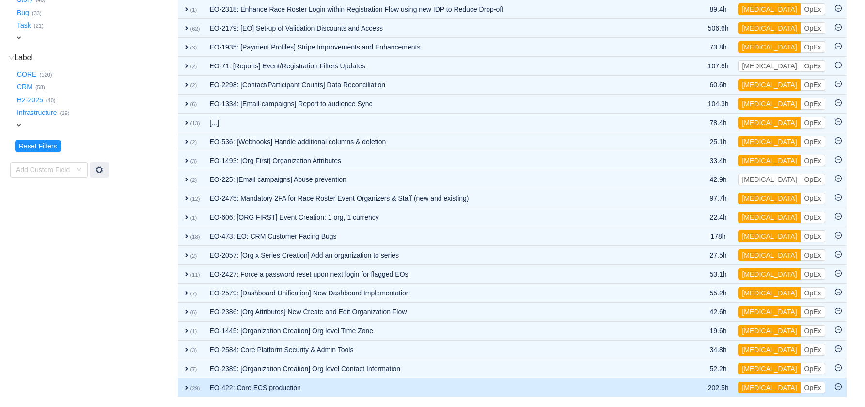
click at [567, 385] on td "EO-422: Core ECS production" at bounding box center [446, 387] width 483 height 19
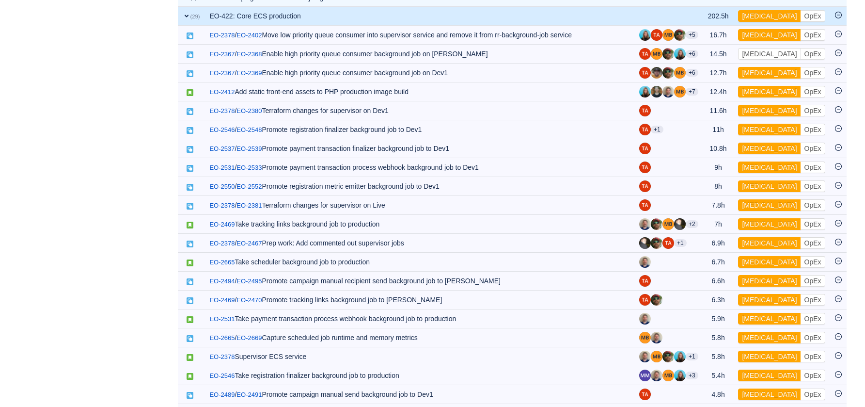
scroll to position [295, 0]
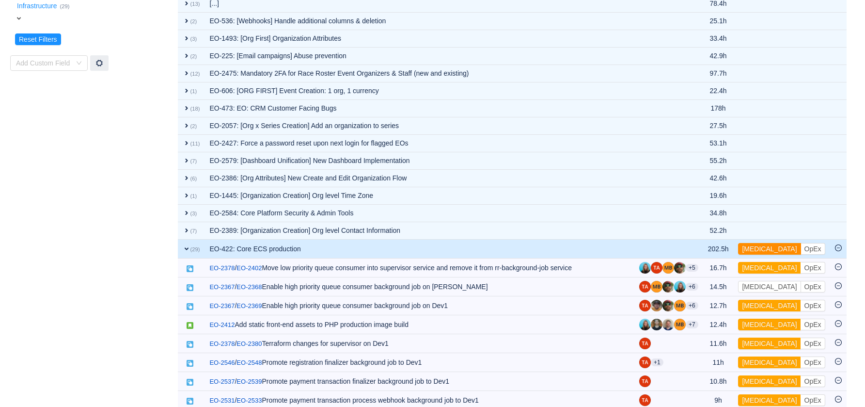
click at [766, 247] on button "[MEDICAL_DATA]" at bounding box center [769, 249] width 63 height 12
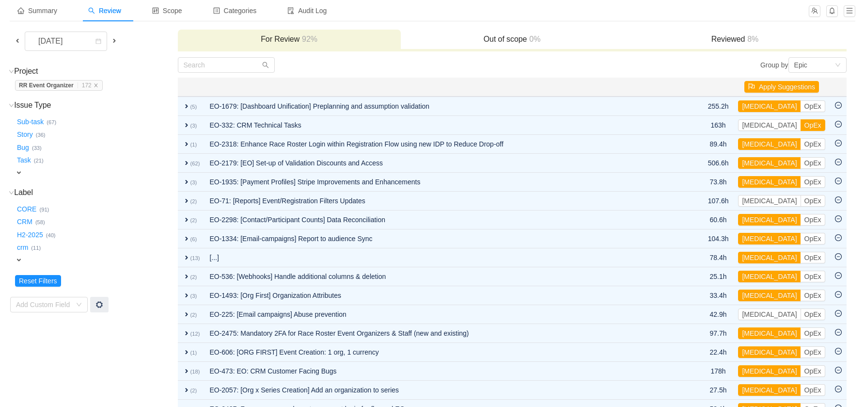
scroll to position [169, 0]
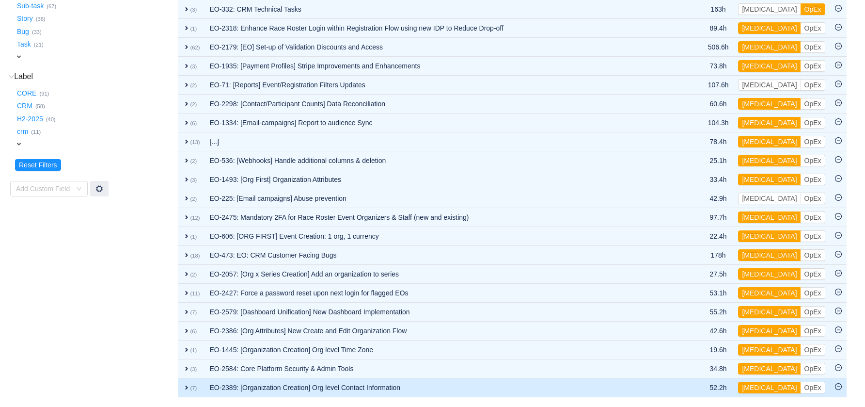
click at [470, 394] on td "EO-2389: [Organization Creation] Org level Contact Information" at bounding box center [446, 387] width 483 height 19
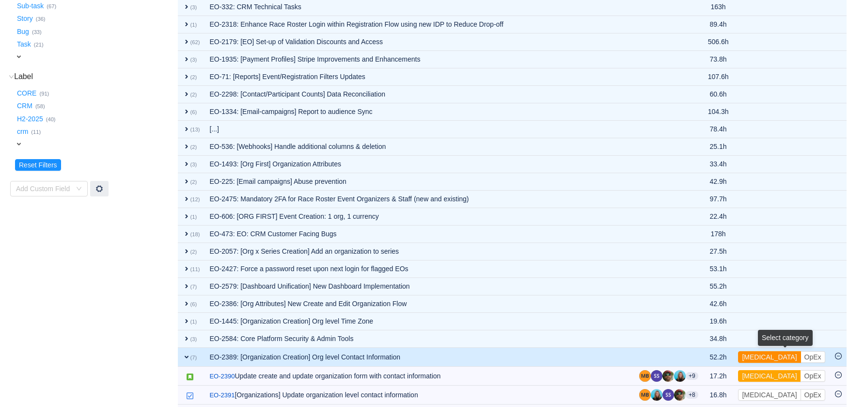
click at [765, 356] on button "[MEDICAL_DATA]" at bounding box center [769, 357] width 63 height 12
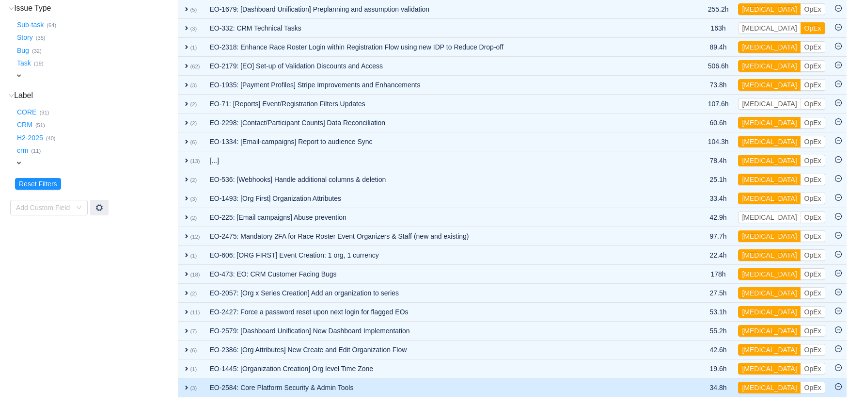
click at [545, 388] on td "EO-2584: Core Platform Security & Admin Tools" at bounding box center [446, 387] width 483 height 19
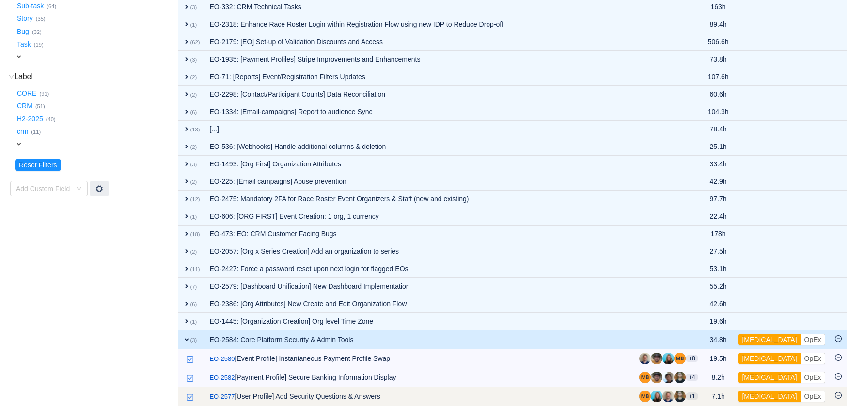
scroll to position [178, 0]
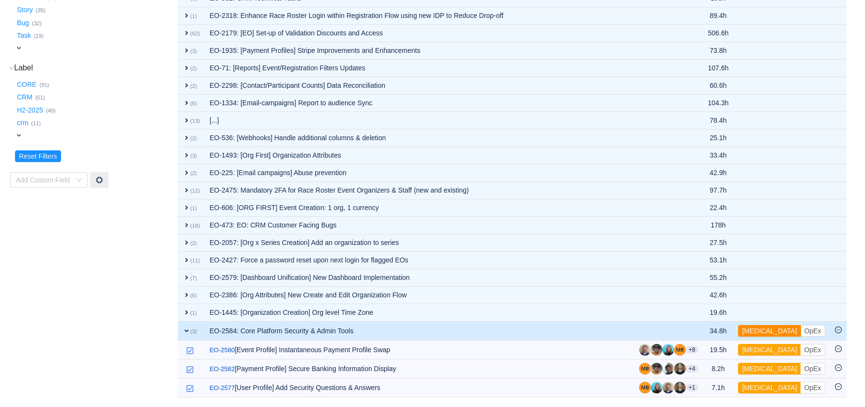
click at [754, 331] on button "[MEDICAL_DATA]" at bounding box center [769, 331] width 63 height 12
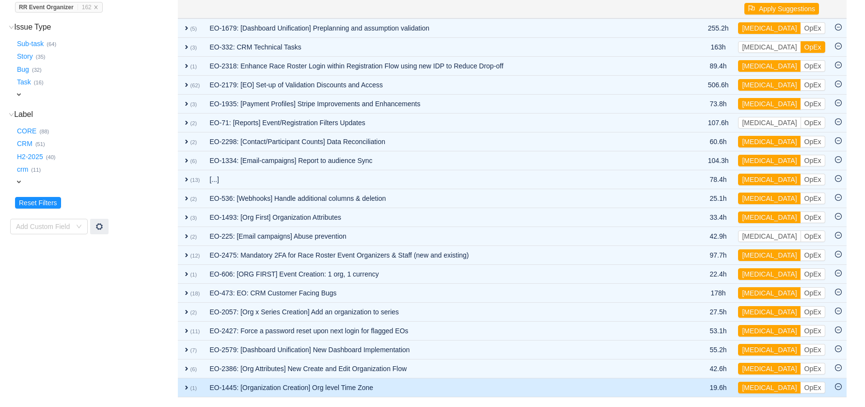
click at [466, 383] on td "EO-1445: [Organization Creation] Org level Time Zone" at bounding box center [446, 387] width 483 height 19
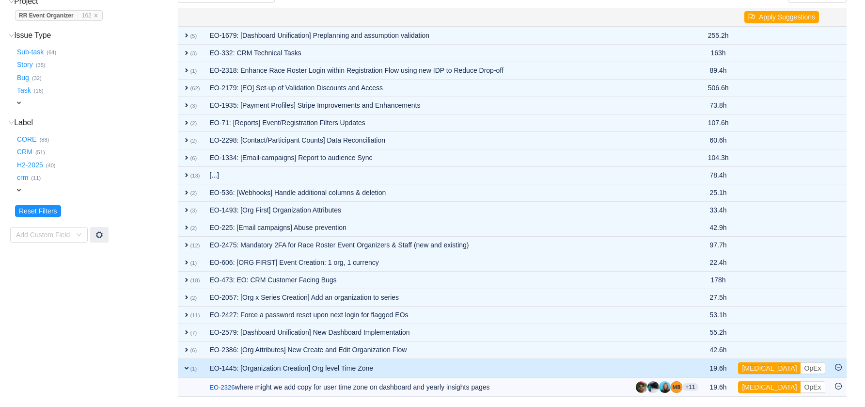
scroll to position [123, 0]
click at [758, 367] on button "[MEDICAL_DATA]" at bounding box center [769, 369] width 63 height 12
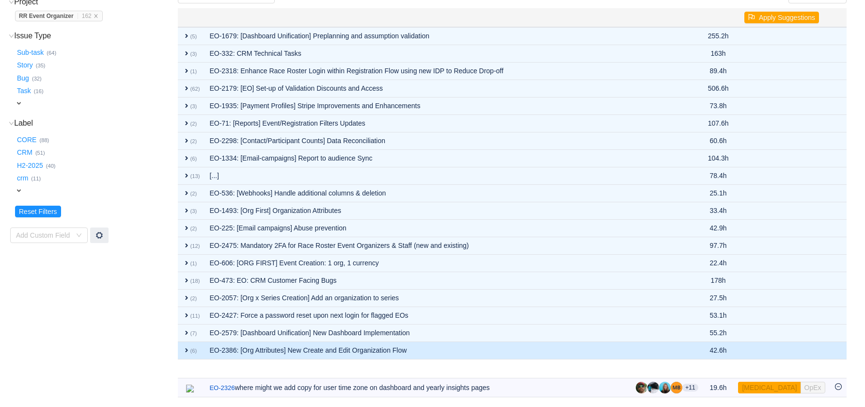
click at [508, 353] on td "EO-2386: [Org Attributes] New Create and Edit Organization Flow" at bounding box center [418, 350] width 427 height 17
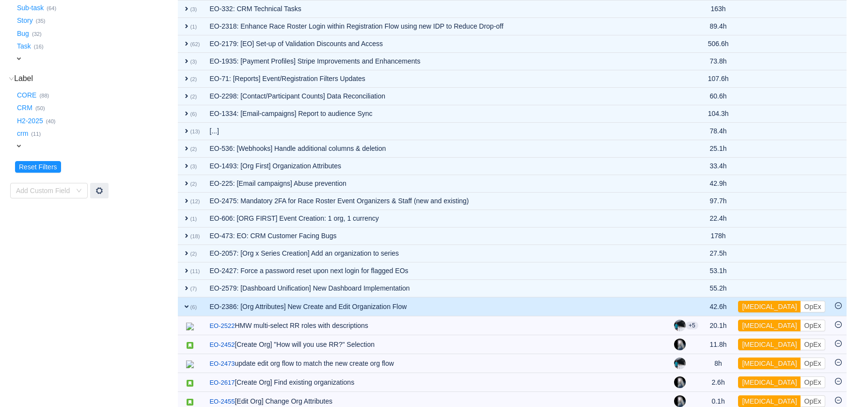
scroll to position [200, 0]
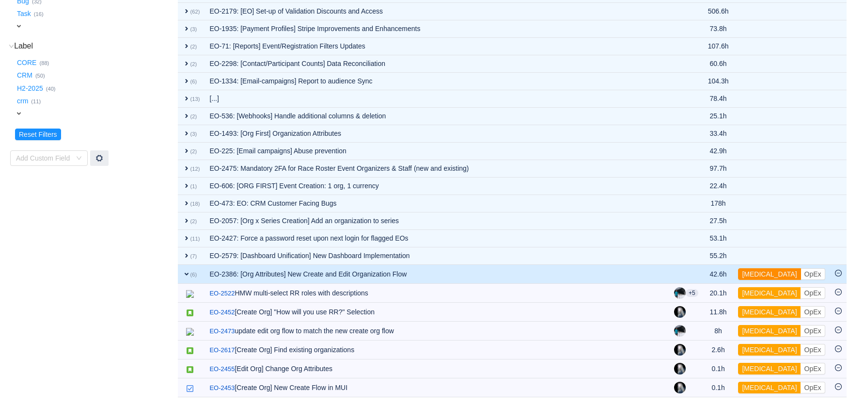
click at [768, 274] on button "[MEDICAL_DATA]" at bounding box center [769, 274] width 63 height 12
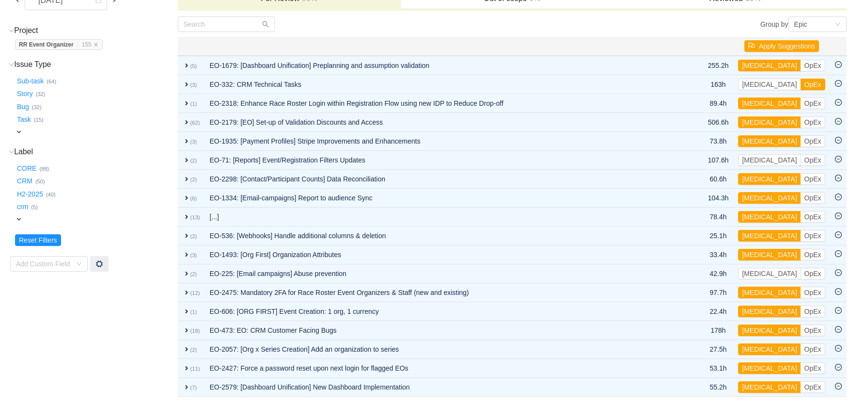
scroll to position [94, 0]
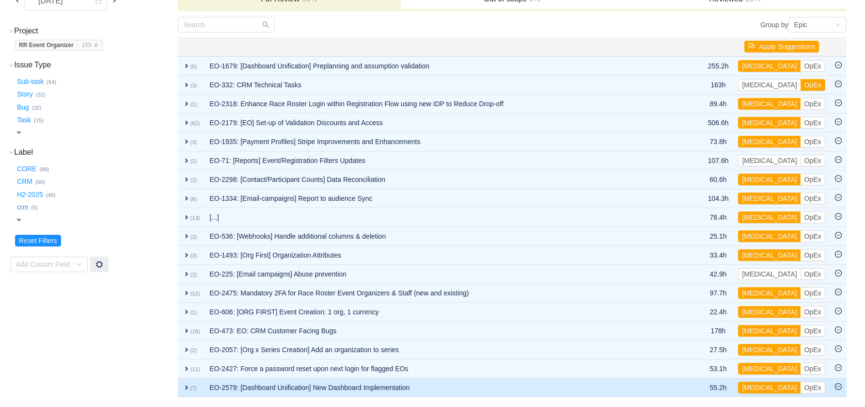
click at [579, 389] on td "EO-2579: [Dashboard Unification] New Dashboard Implementation" at bounding box center [446, 387] width 483 height 19
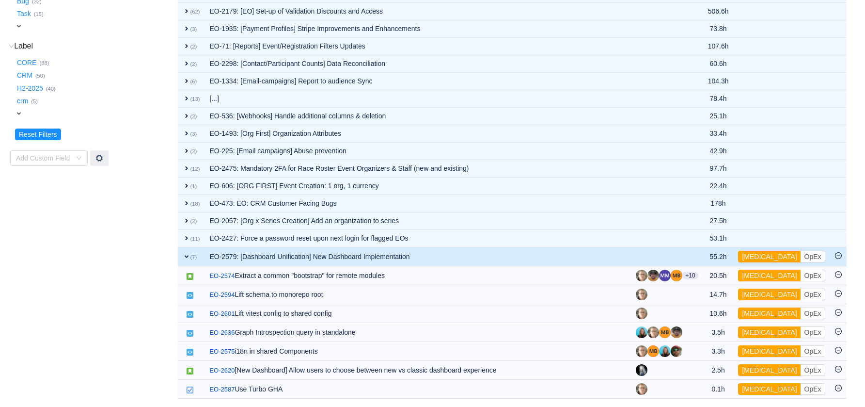
scroll to position [201, 0]
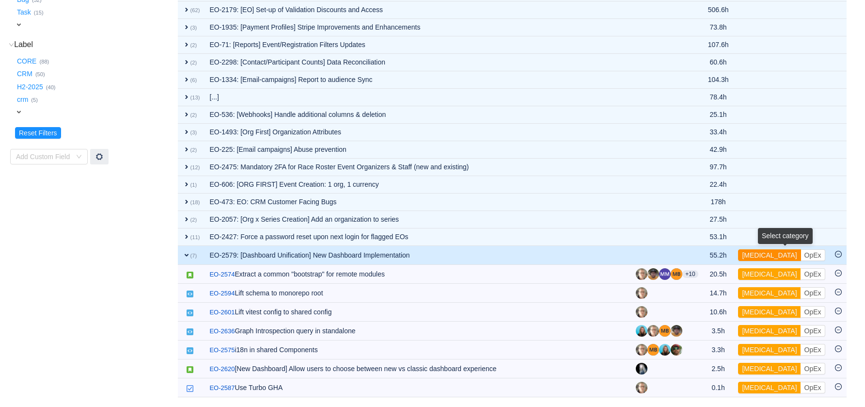
click at [766, 254] on button "[MEDICAL_DATA]" at bounding box center [769, 255] width 63 height 12
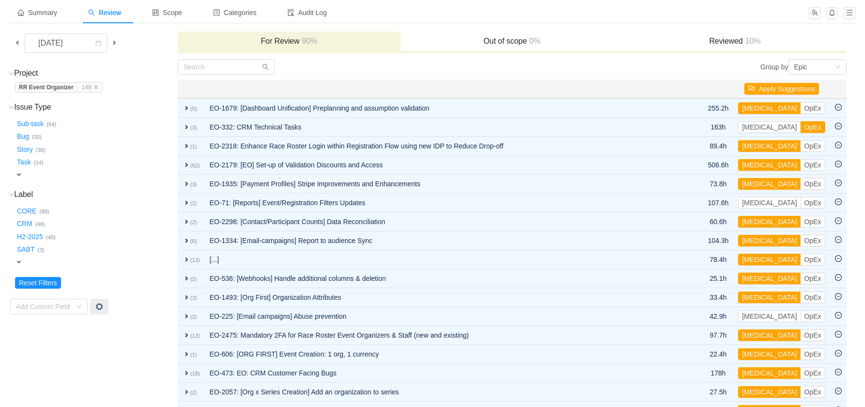
scroll to position [75, 0]
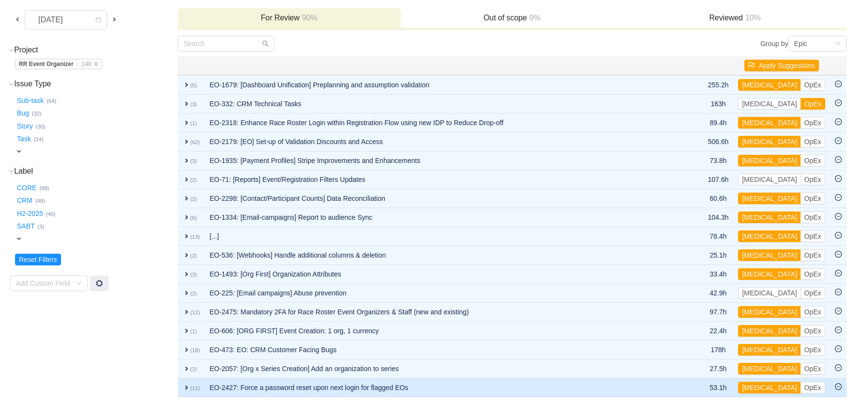
click at [576, 382] on td "EO-2427: Force a password reset upon next login for flagged EOs" at bounding box center [446, 387] width 483 height 19
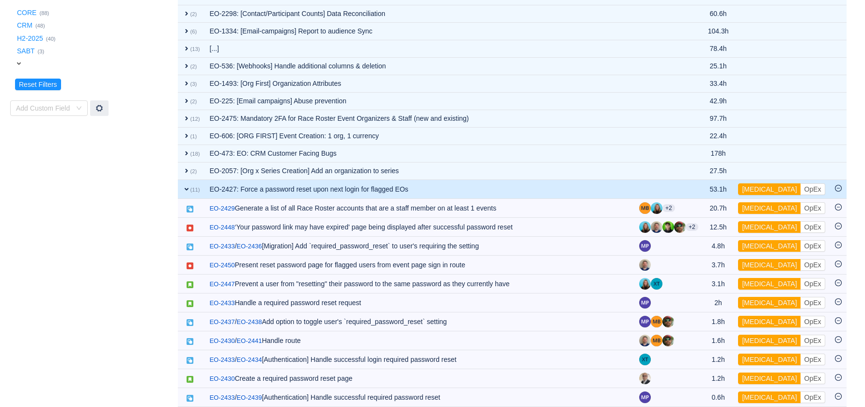
scroll to position [259, 0]
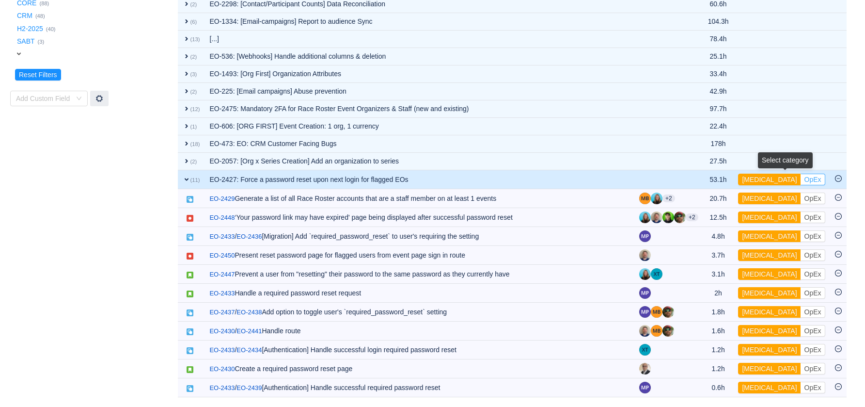
click at [801, 183] on button "OpEx" at bounding box center [813, 180] width 25 height 12
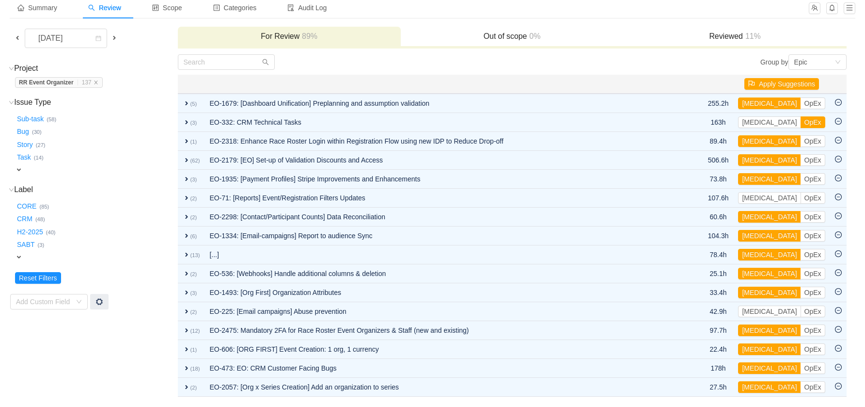
scroll to position [56, 0]
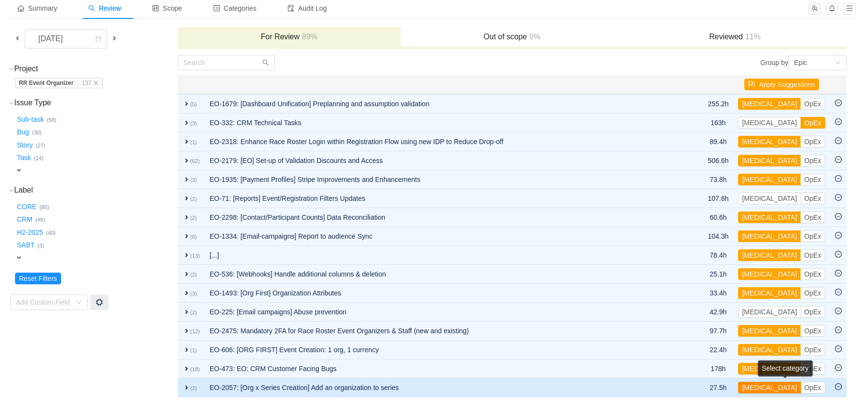
click at [753, 388] on button "[MEDICAL_DATA]" at bounding box center [769, 388] width 63 height 12
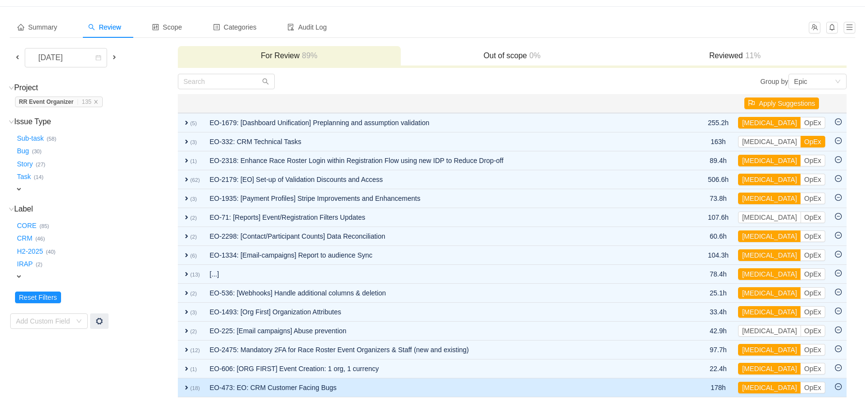
click at [527, 392] on td "EO-473: EO: CRM Customer Facing Bugs" at bounding box center [446, 387] width 483 height 19
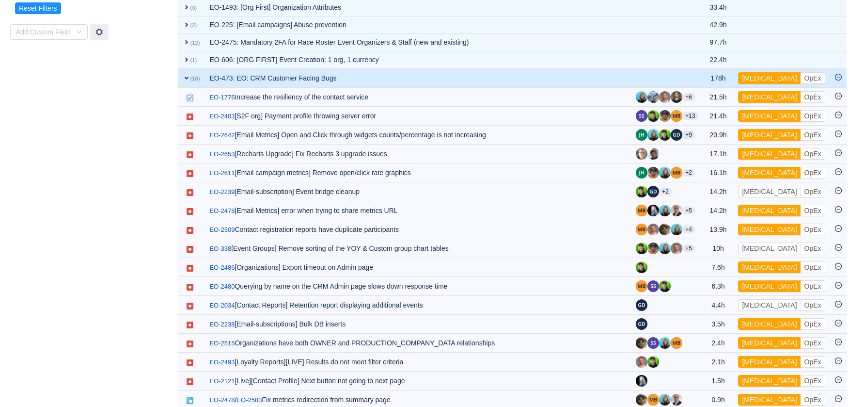
scroll to position [357, 0]
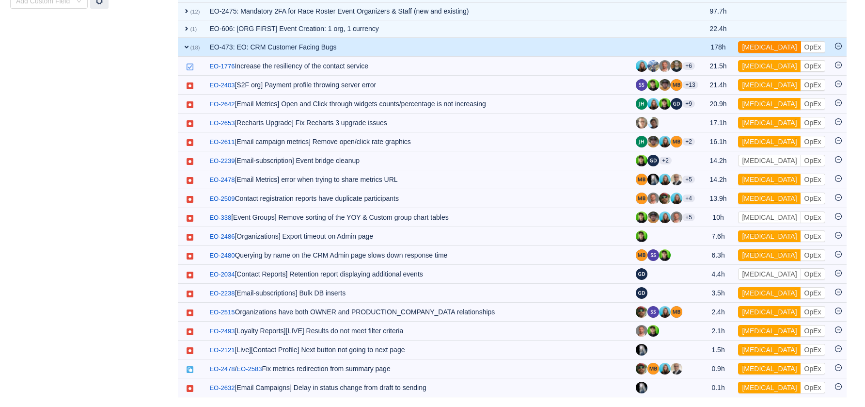
click at [757, 47] on button "[MEDICAL_DATA]" at bounding box center [769, 47] width 63 height 12
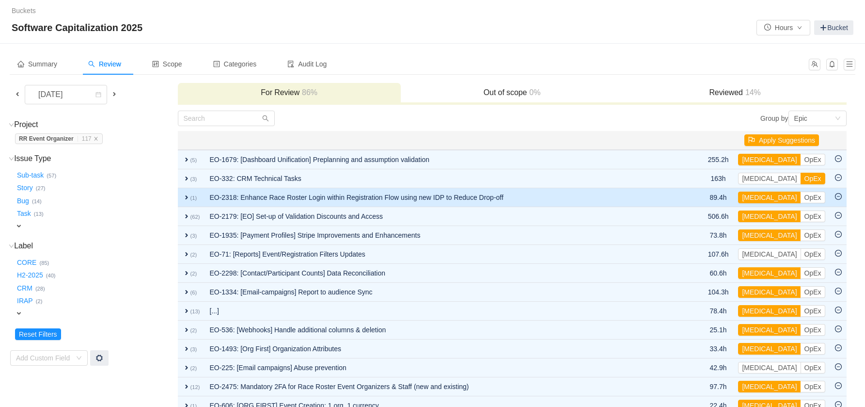
scroll to position [18, 0]
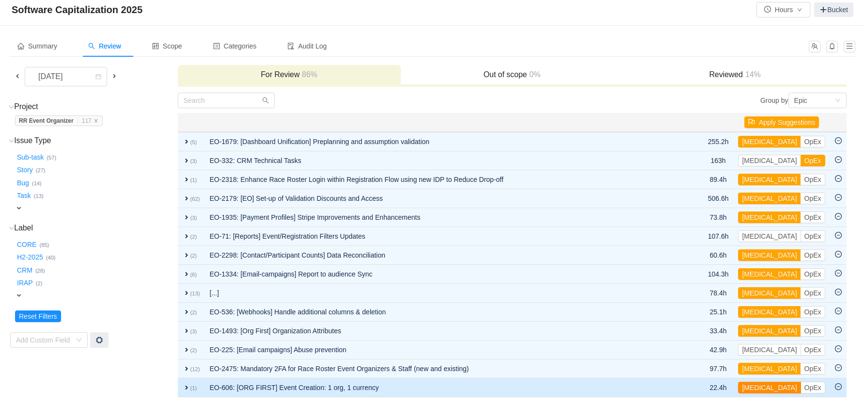
click at [754, 385] on button "[MEDICAL_DATA]" at bounding box center [769, 388] width 63 height 12
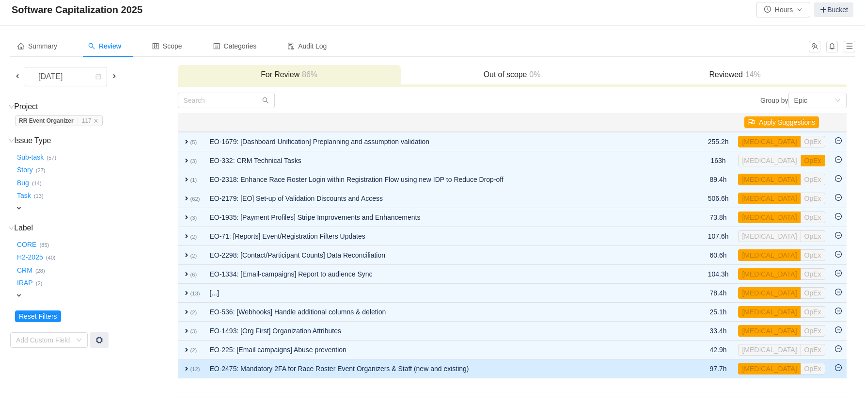
scroll to position [0, 0]
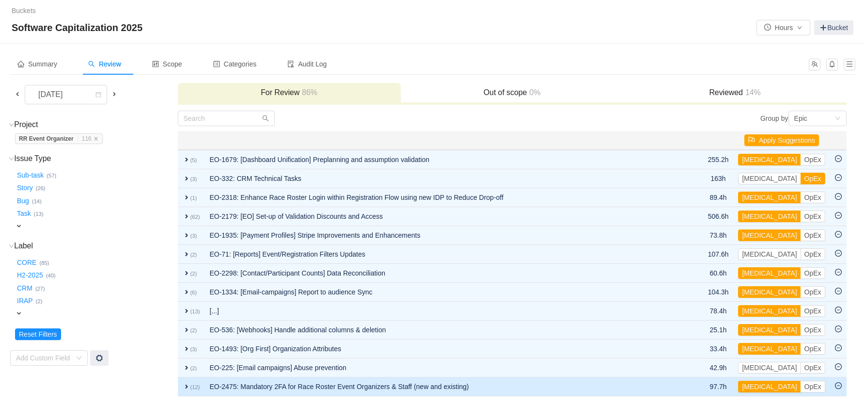
click at [495, 386] on td "EO-2475: Mandatory 2FA for Race Roster Event Organizers & Staff (new and existi…" at bounding box center [446, 386] width 483 height 19
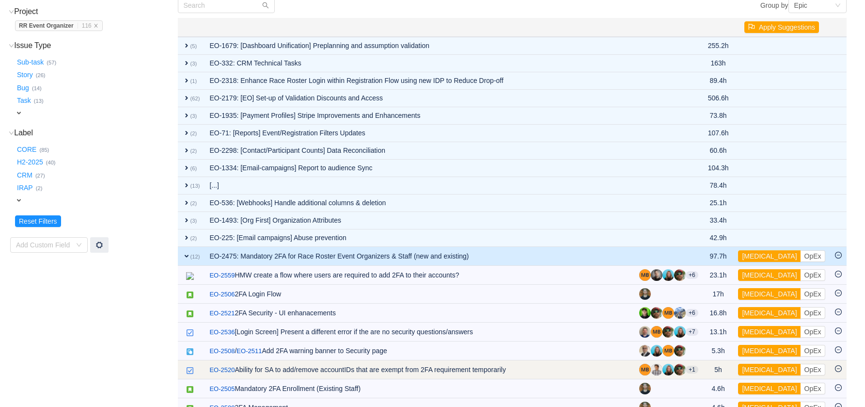
scroll to position [83, 0]
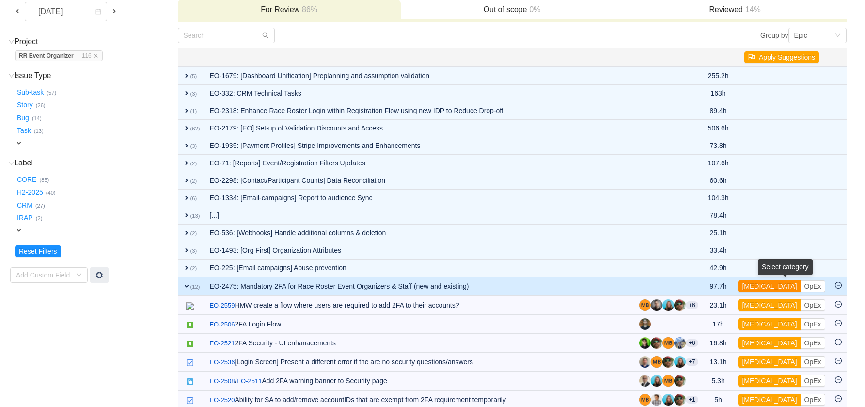
click at [767, 287] on button "[MEDICAL_DATA]" at bounding box center [769, 286] width 63 height 12
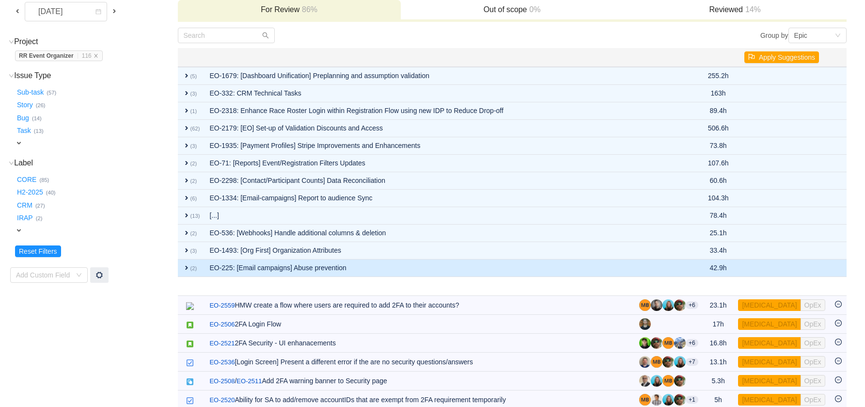
scroll to position [0, 0]
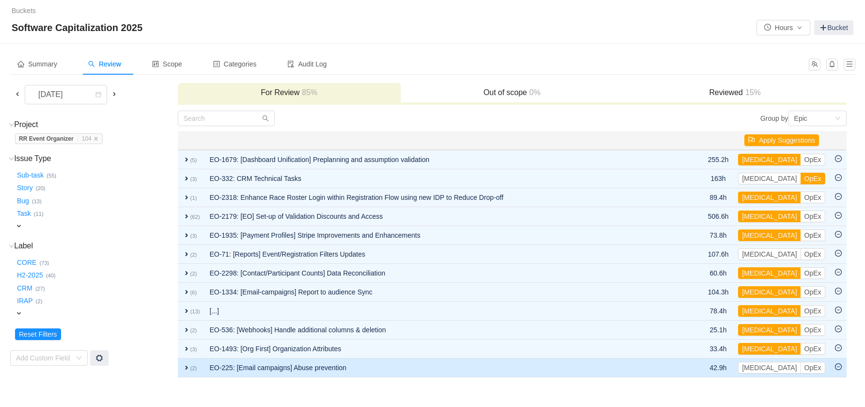
click at [627, 364] on td "EO-225: [Email campaigns] Abuse prevention" at bounding box center [446, 367] width 483 height 19
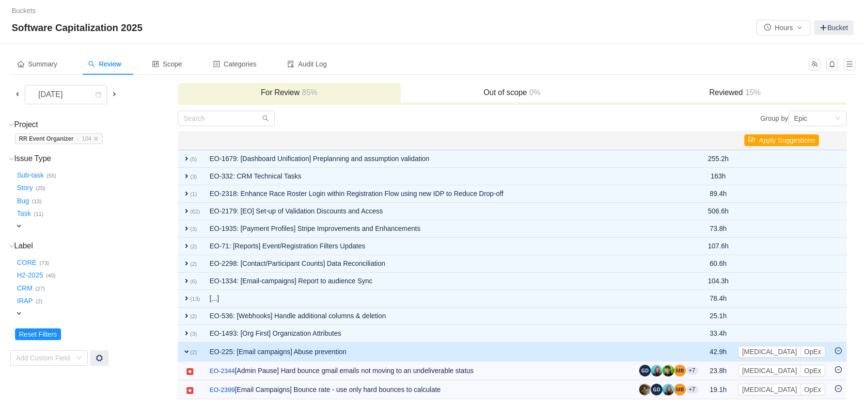
scroll to position [2, 0]
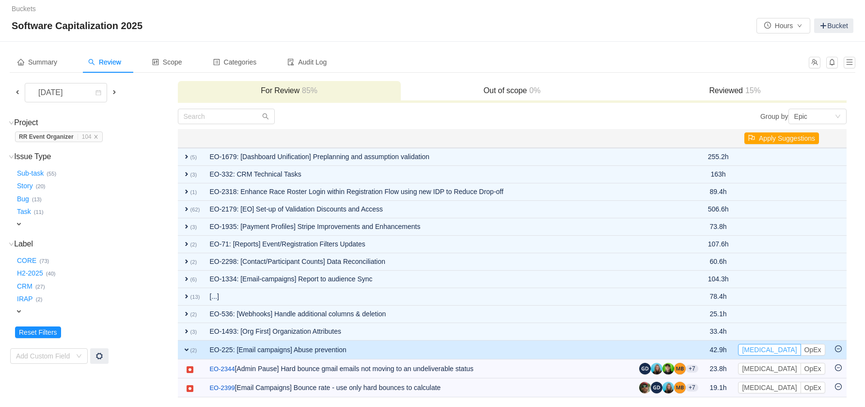
click at [753, 346] on button "[MEDICAL_DATA]" at bounding box center [769, 350] width 63 height 12
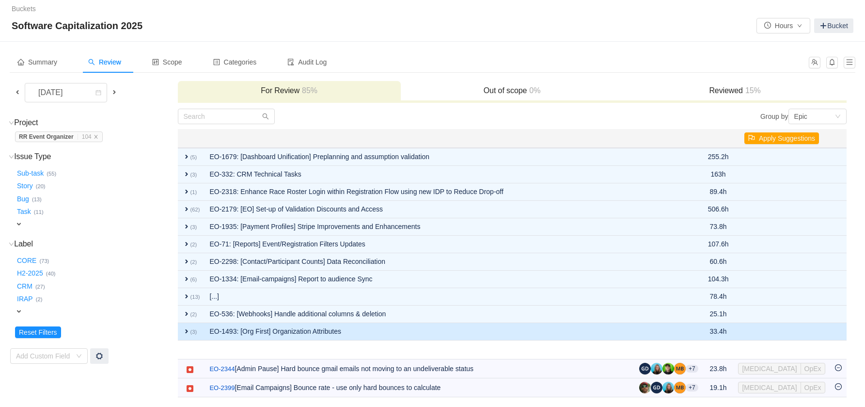
scroll to position [0, 0]
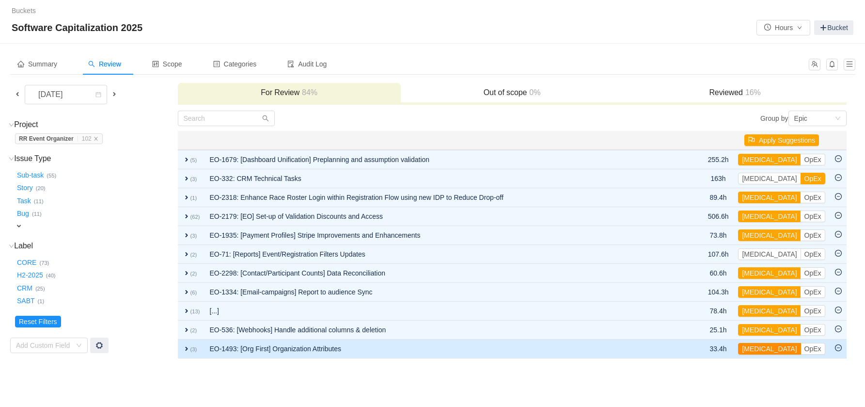
click at [755, 350] on button "[MEDICAL_DATA]" at bounding box center [769, 349] width 63 height 12
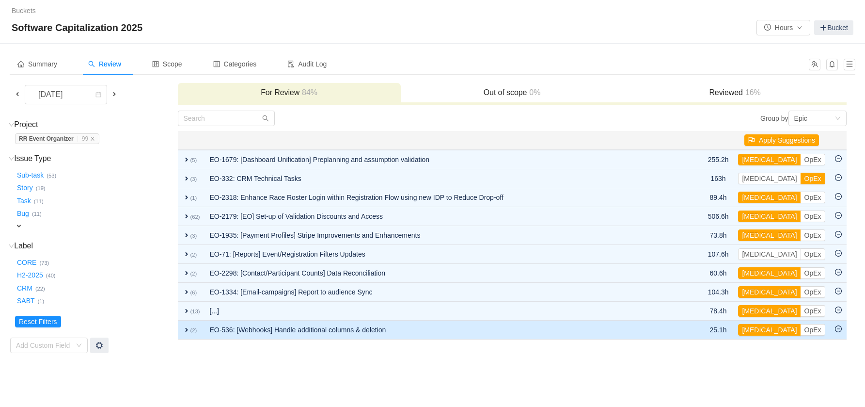
click at [503, 338] on td "EO-536: [Webhooks] Handle additional columns & deletion" at bounding box center [446, 330] width 483 height 19
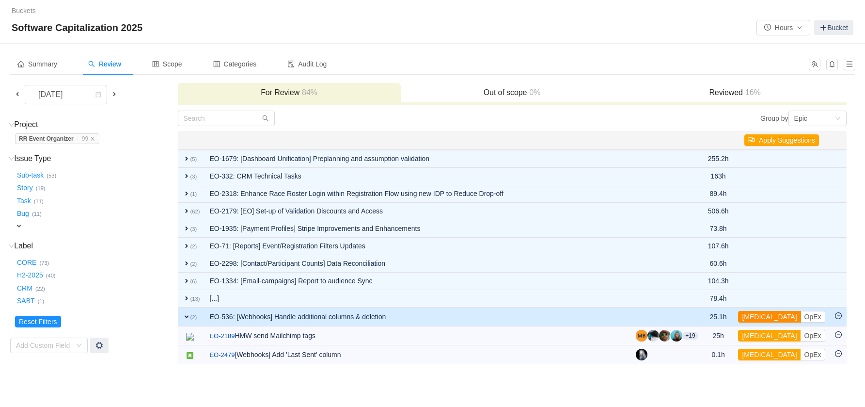
click at [762, 319] on button "[MEDICAL_DATA]" at bounding box center [769, 317] width 63 height 12
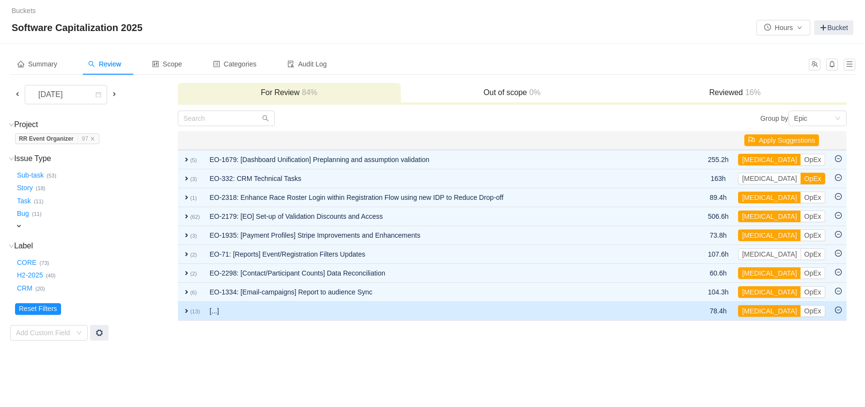
click at [510, 312] on td "[...]" at bounding box center [446, 311] width 483 height 19
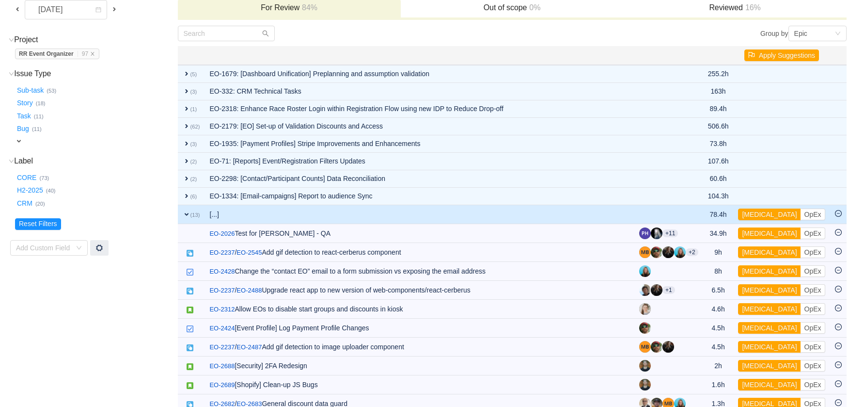
scroll to position [158, 0]
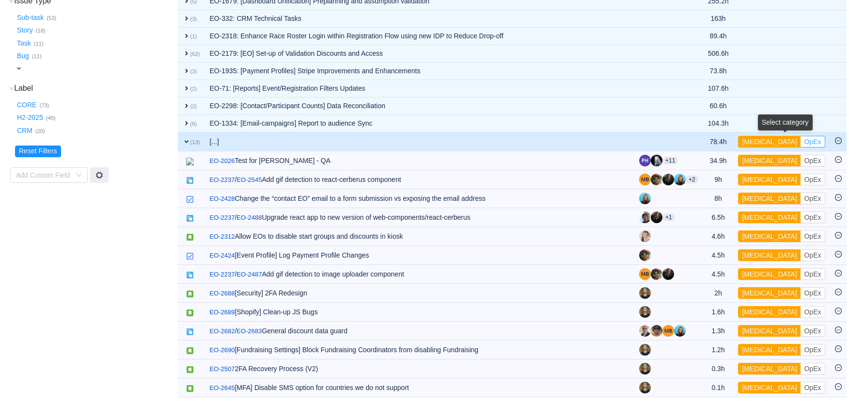
click at [801, 142] on button "OpEx" at bounding box center [813, 142] width 25 height 12
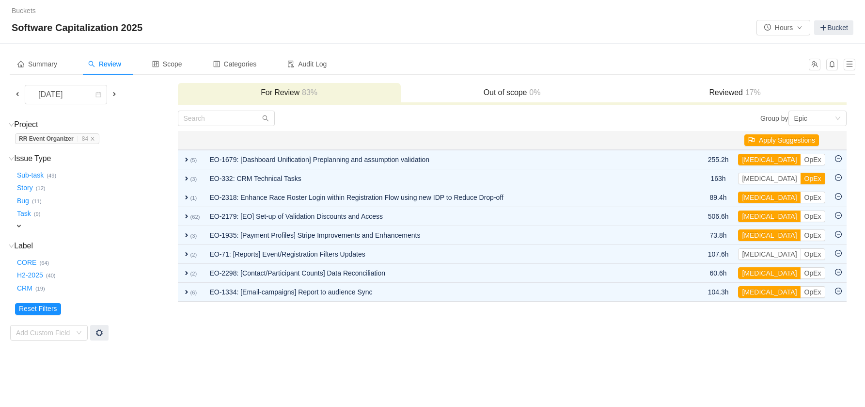
scroll to position [0, 0]
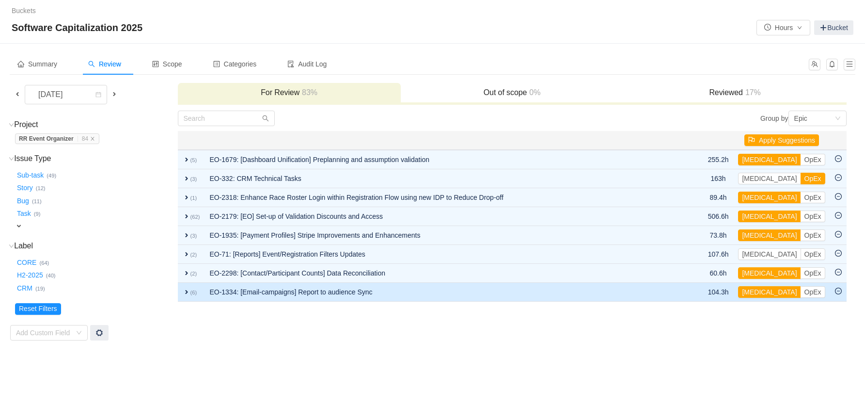
click at [639, 290] on td "EO-1334: [Email-campaigns] Report to audience Sync" at bounding box center [446, 292] width 483 height 19
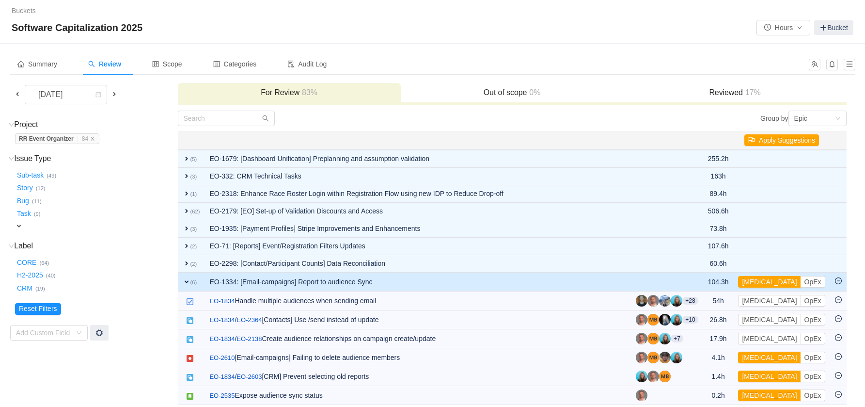
click at [631, 285] on td "EO-1334: [Email-campaigns] Report to audience Sync" at bounding box center [418, 281] width 427 height 19
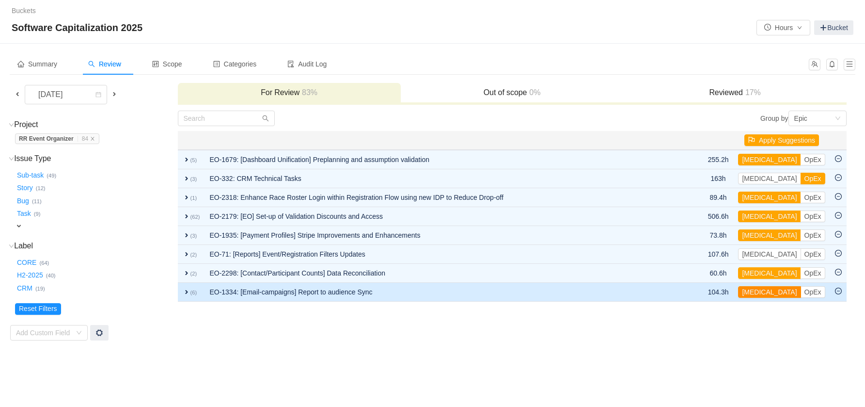
click at [753, 290] on button "[MEDICAL_DATA]" at bounding box center [769, 292] width 63 height 12
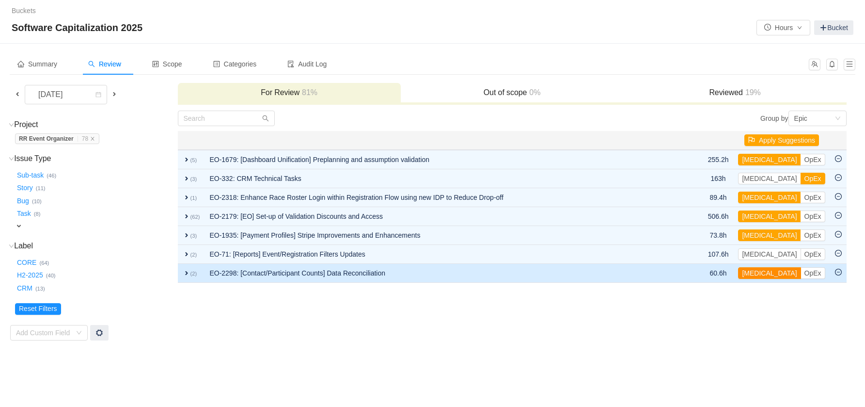
click at [756, 274] on button "[MEDICAL_DATA]" at bounding box center [769, 273] width 63 height 12
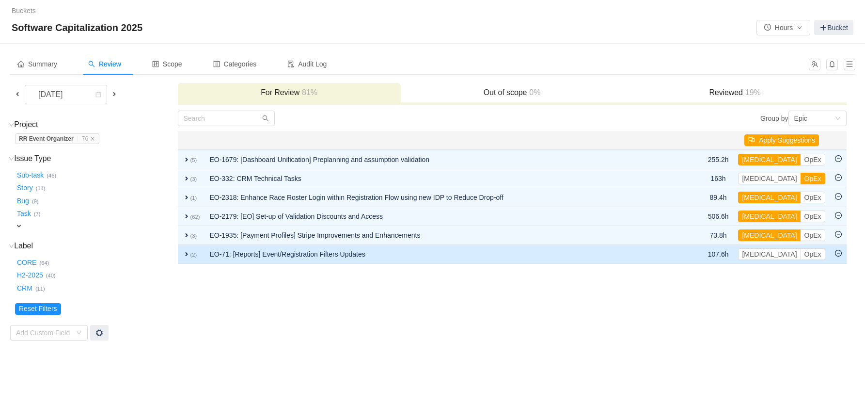
click at [513, 254] on td "EO-71: [Reports] Event/Registration Filters Updates" at bounding box center [446, 254] width 483 height 19
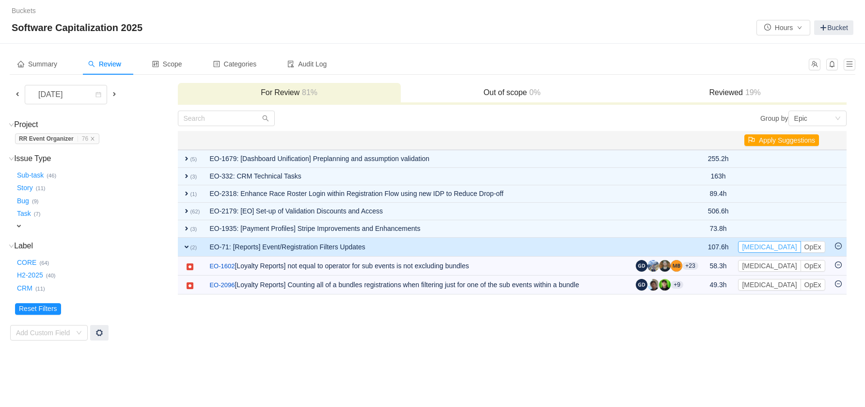
click at [756, 249] on button "[MEDICAL_DATA]" at bounding box center [769, 247] width 63 height 12
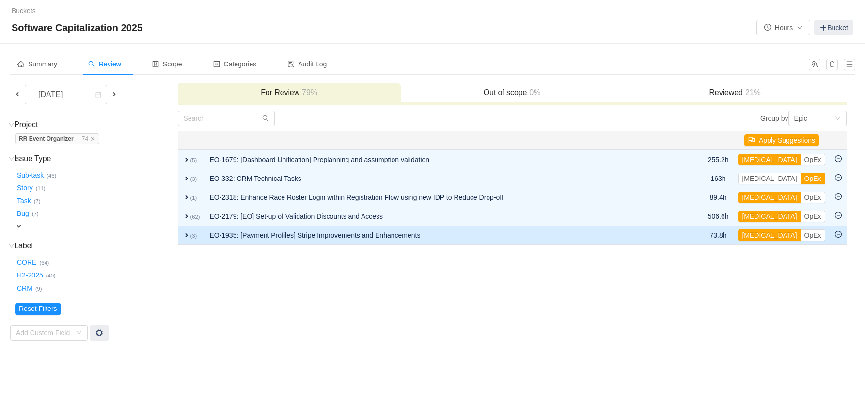
click at [562, 236] on td "EO-1935: [Payment Profiles] Stripe Improvements and Enhancements" at bounding box center [446, 235] width 483 height 19
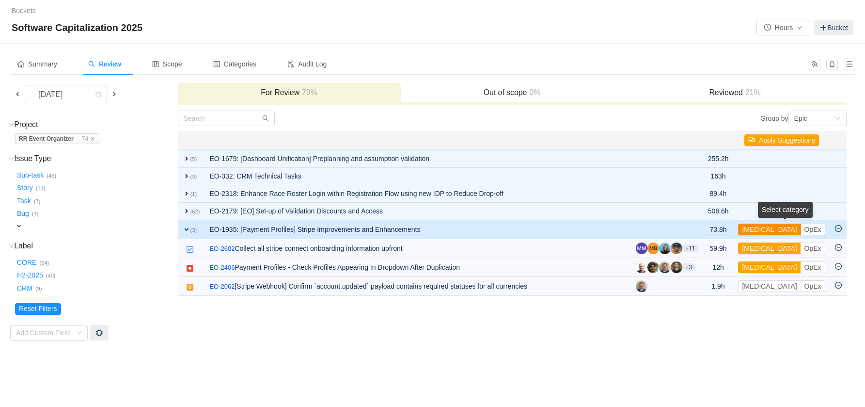
click at [753, 231] on button "[MEDICAL_DATA]" at bounding box center [769, 230] width 63 height 12
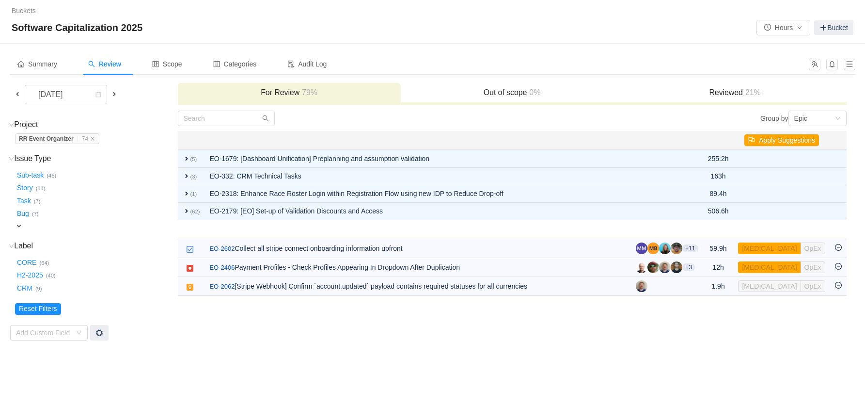
click at [693, 362] on div "Buckets / / Software Capitalization 2025 Hours Bucket Summary Review Scope Cate…" at bounding box center [432, 203] width 865 height 407
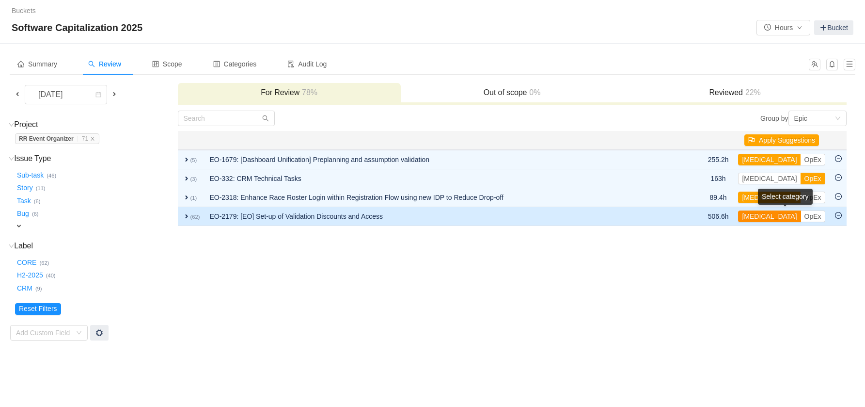
click at [753, 218] on button "[MEDICAL_DATA]" at bounding box center [769, 216] width 63 height 12
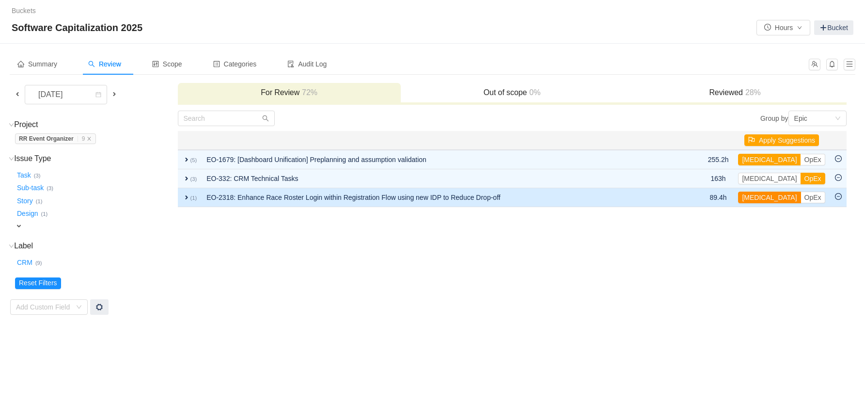
click at [764, 194] on button "[MEDICAL_DATA]" at bounding box center [769, 198] width 63 height 12
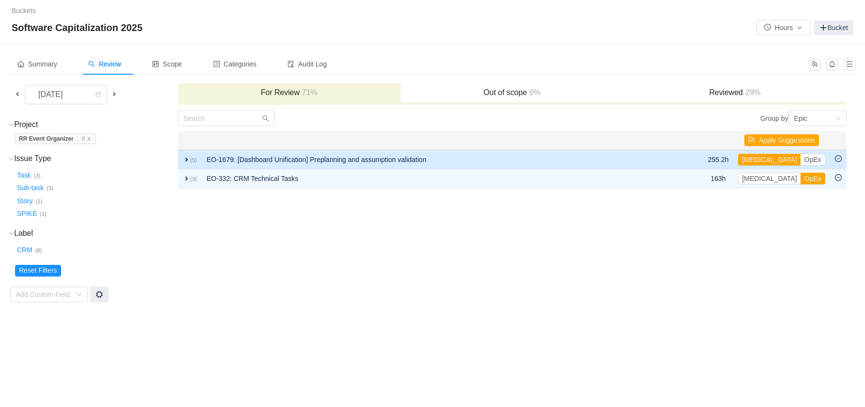
click at [187, 163] on td "expand (5)" at bounding box center [190, 159] width 24 height 19
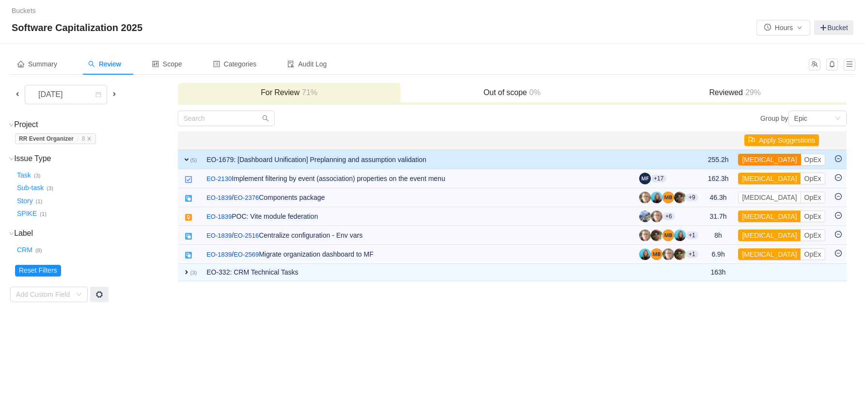
click at [757, 160] on button "[MEDICAL_DATA]" at bounding box center [769, 160] width 63 height 12
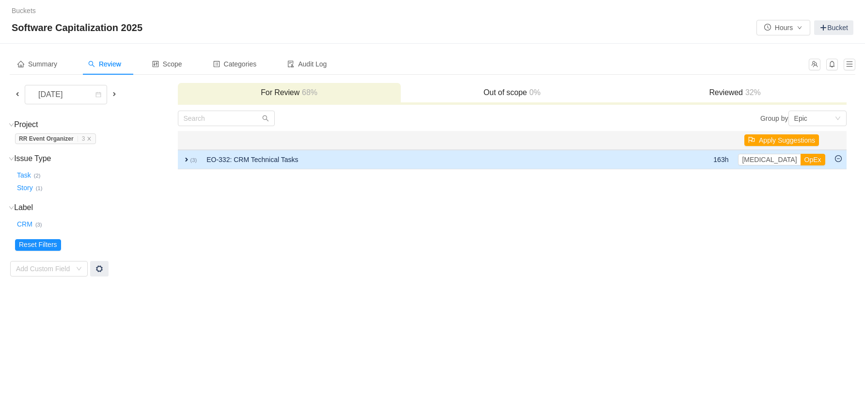
click at [542, 160] on td "EO-332: CRM Technical Tasks" at bounding box center [433, 159] width 463 height 19
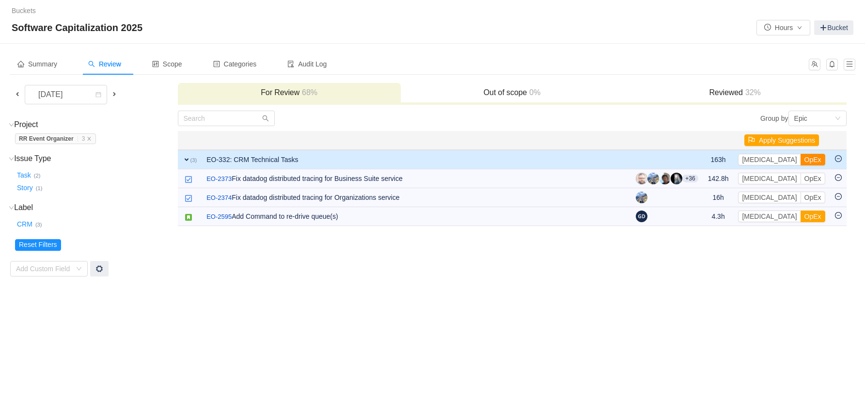
click at [801, 159] on button "OpEx" at bounding box center [813, 160] width 25 height 12
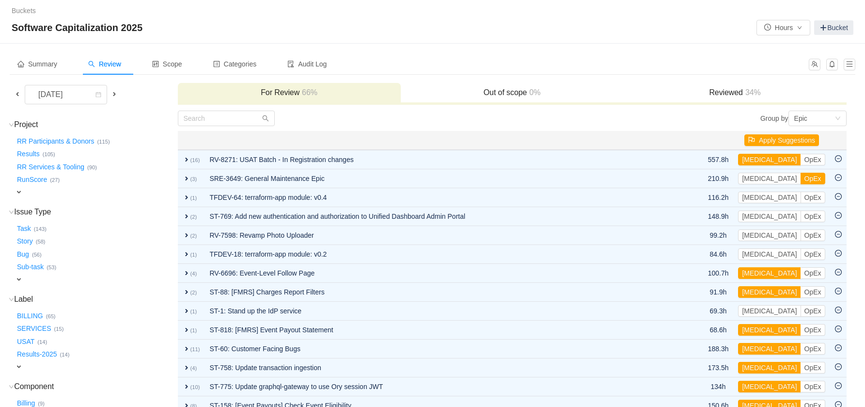
click at [27, 191] on div "expand" at bounding box center [79, 192] width 129 height 10
click at [70, 189] on div "Select value" at bounding box center [57, 193] width 77 height 10
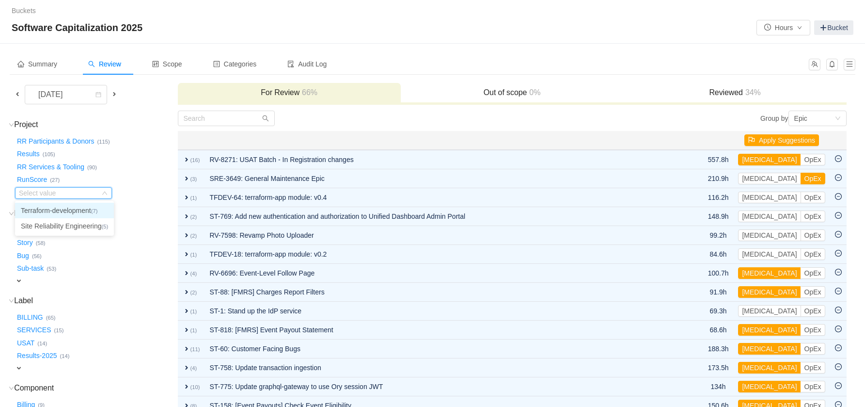
click at [70, 189] on input at bounding box center [59, 193] width 81 height 11
click at [17, 95] on span at bounding box center [18, 94] width 8 height 8
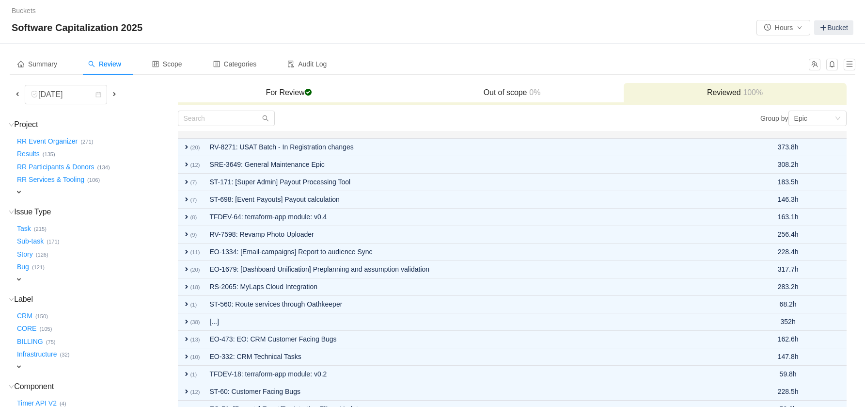
click at [117, 90] on span at bounding box center [115, 94] width 8 height 8
